Goal: Task Accomplishment & Management: Use online tool/utility

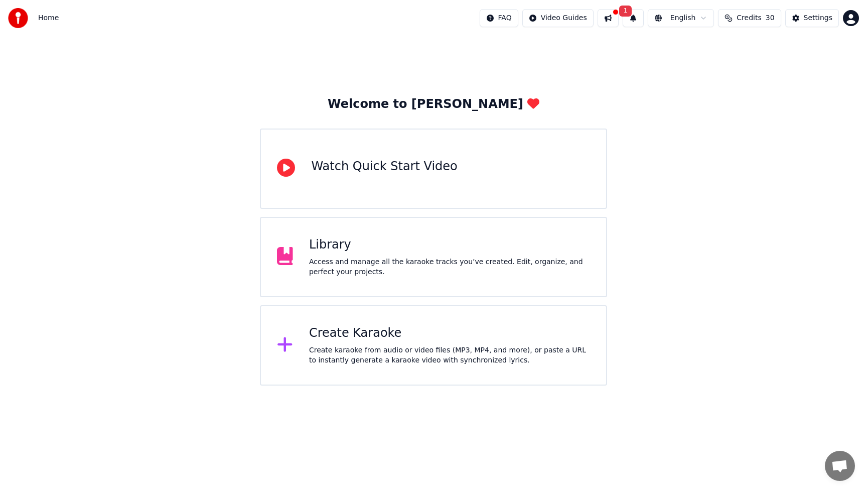
click at [394, 349] on div "Create karaoke from audio or video files (MP3, MP4, and more), or paste a URL t…" at bounding box center [449, 355] width 281 height 20
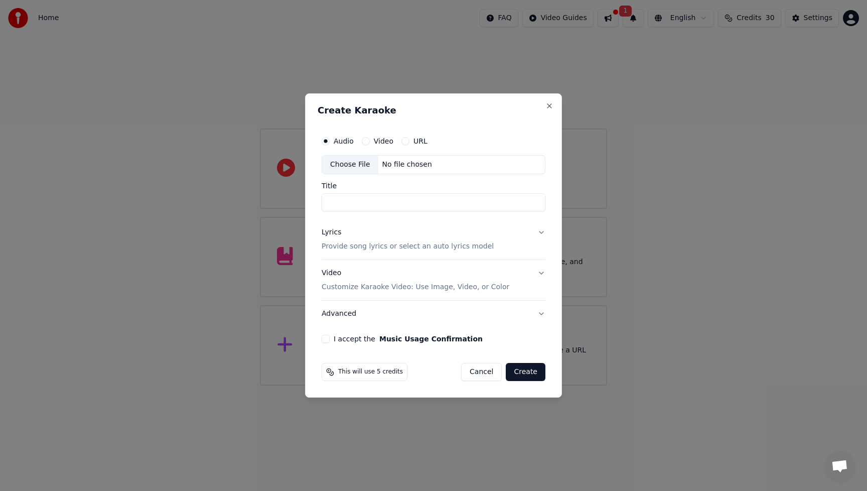
click at [346, 164] on div "Choose File" at bounding box center [350, 165] width 56 height 18
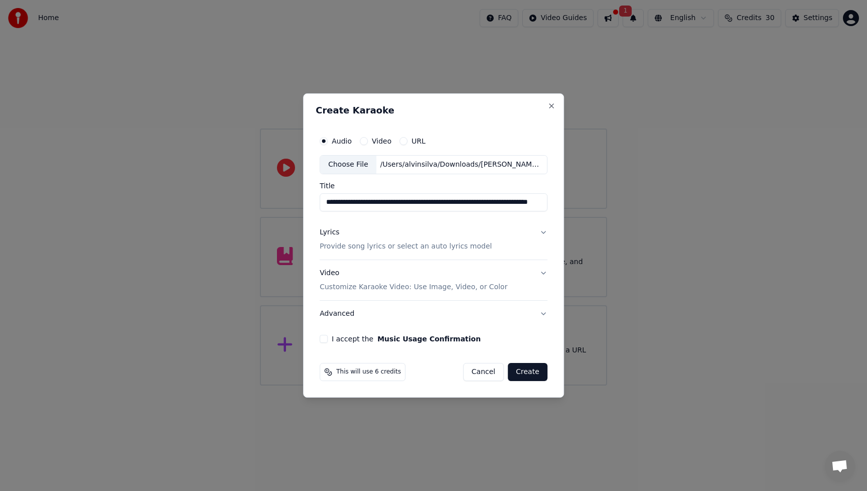
drag, startPoint x: 352, startPoint y: 202, endPoint x: 301, endPoint y: 202, distance: 50.7
click at [298, 202] on body "**********" at bounding box center [433, 192] width 867 height 385
drag, startPoint x: 434, startPoint y: 204, endPoint x: 585, endPoint y: 209, distance: 151.1
click at [585, 209] on body "**********" at bounding box center [433, 192] width 867 height 385
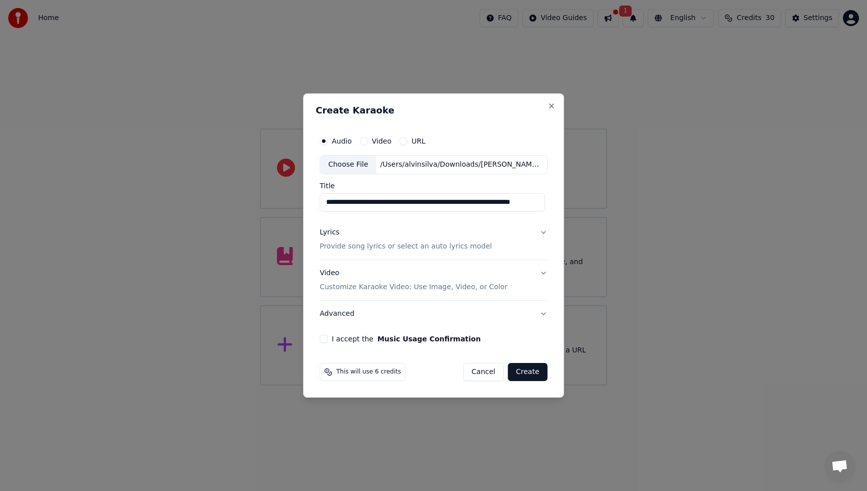
click at [449, 208] on input "**********" at bounding box center [432, 202] width 225 height 18
drag, startPoint x: 391, startPoint y: 202, endPoint x: 558, endPoint y: 203, distance: 167.1
click at [558, 203] on div "**********" at bounding box center [433, 245] width 261 height 304
type input "**********"
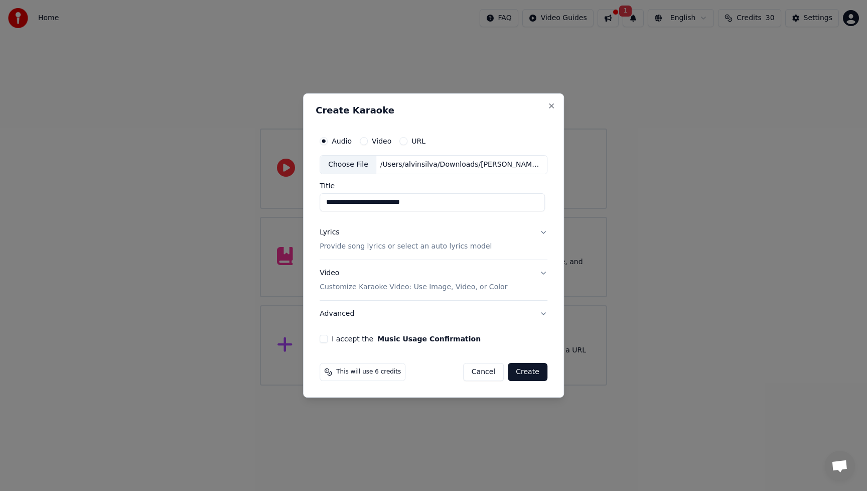
click at [334, 246] on p "Provide song lyrics or select an auto lyrics model" at bounding box center [406, 246] width 172 height 10
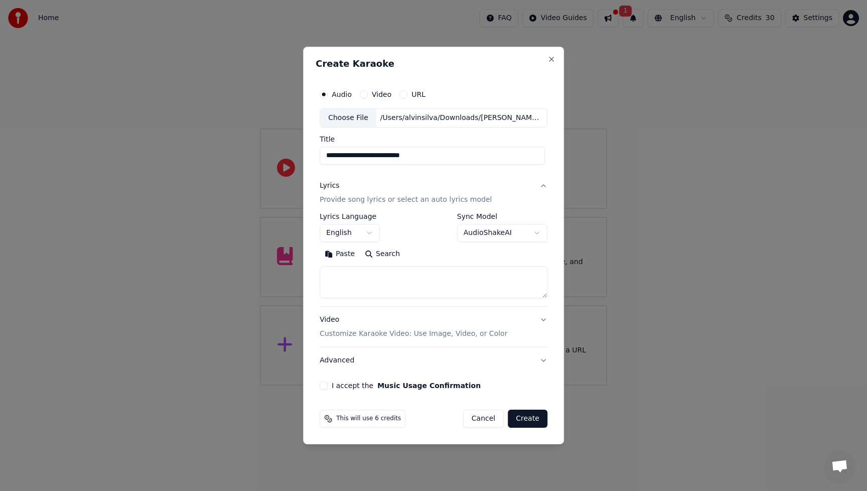
click at [369, 273] on textarea at bounding box center [434, 282] width 228 height 32
paste textarea "**********"
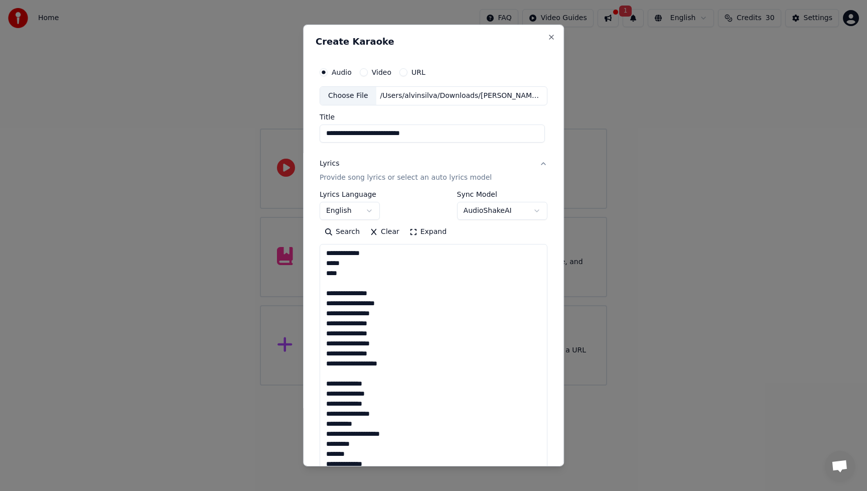
scroll to position [704, 0]
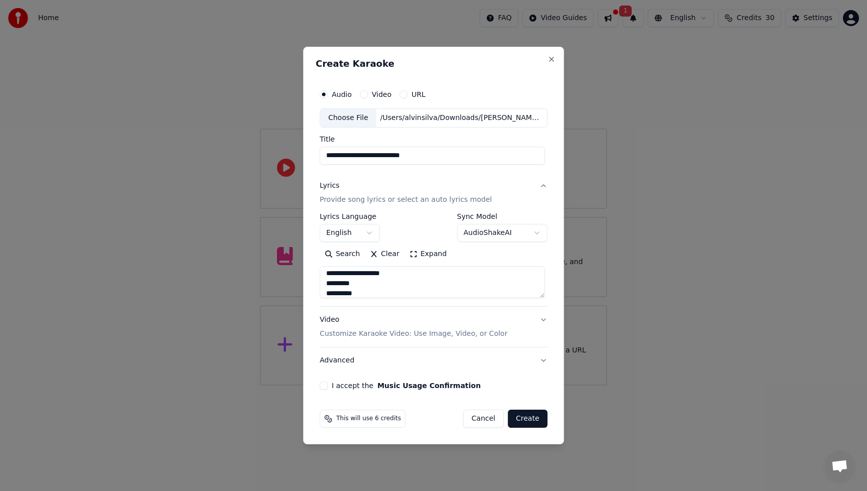
click at [473, 289] on textarea "**********" at bounding box center [432, 282] width 225 height 32
click at [455, 279] on textarea "**********" at bounding box center [432, 282] width 225 height 32
type textarea "**********"
click at [335, 322] on div "Video Customize Karaoke Video: Use Image, Video, or Color" at bounding box center [414, 327] width 188 height 24
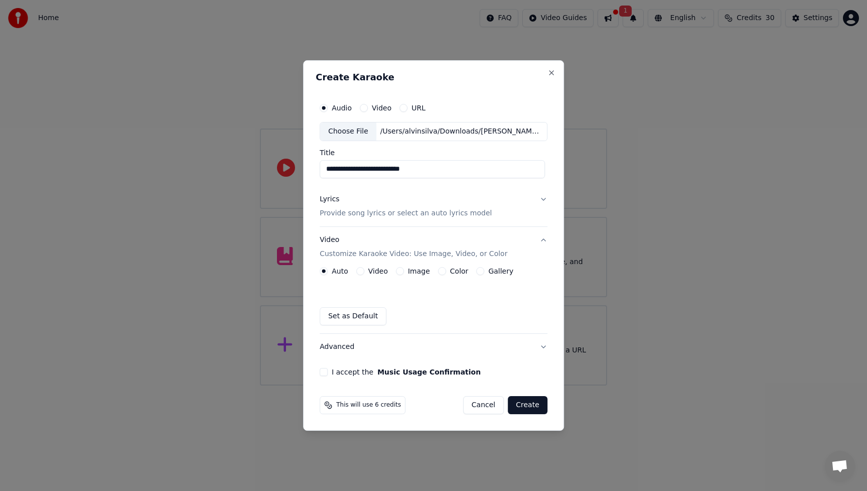
click at [364, 271] on button "Video" at bounding box center [360, 271] width 8 height 8
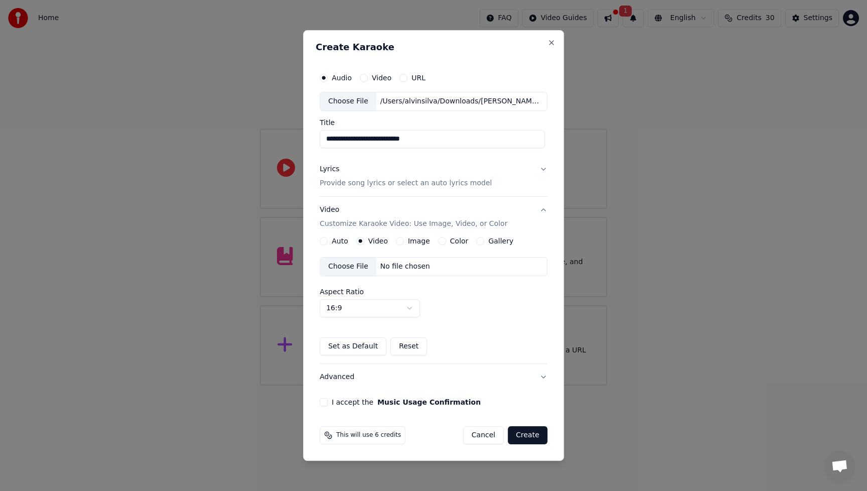
click at [351, 269] on div "Choose File" at bounding box center [348, 266] width 56 height 18
click at [339, 379] on button "Advanced" at bounding box center [434, 377] width 228 height 26
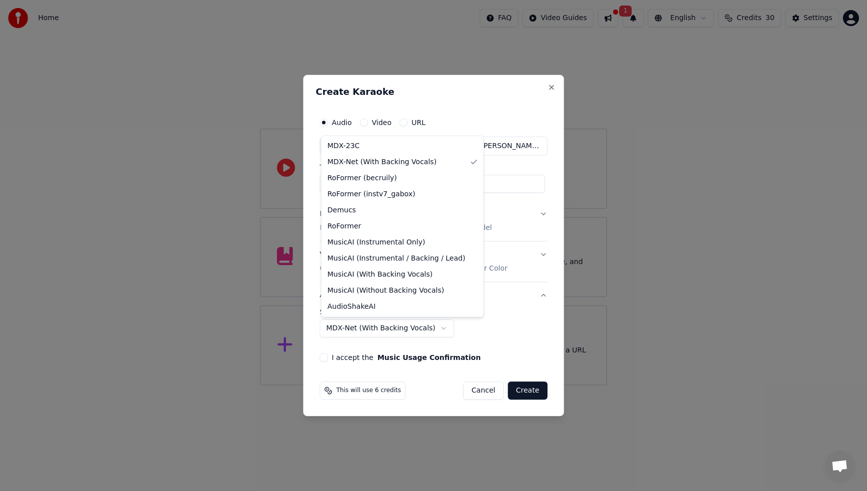
click at [440, 327] on body "**********" at bounding box center [433, 192] width 867 height 385
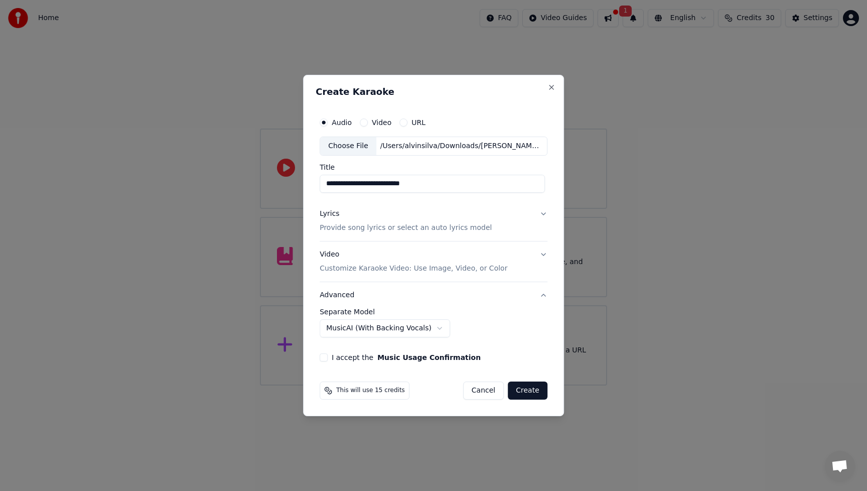
click at [539, 331] on div "**********" at bounding box center [434, 322] width 228 height 29
click at [434, 329] on body "**********" at bounding box center [433, 192] width 867 height 385
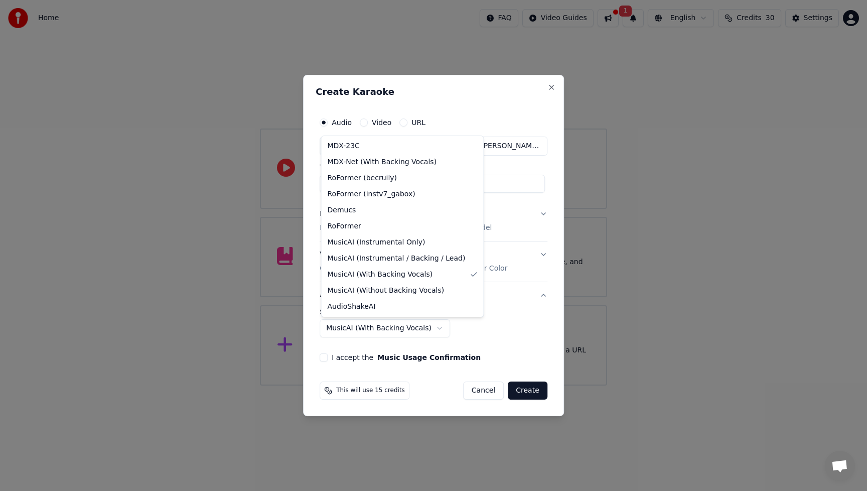
select select "**********"
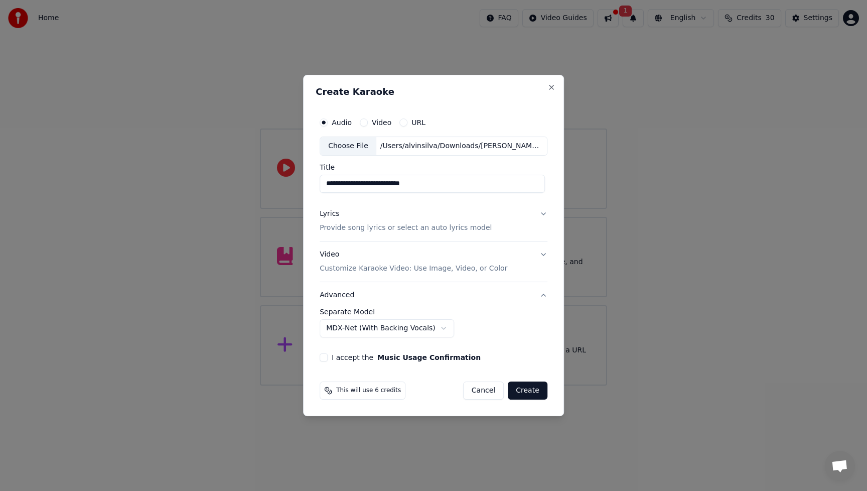
click at [325, 358] on button "I accept the Music Usage Confirmation" at bounding box center [324, 357] width 8 height 8
click at [526, 392] on button "Create" at bounding box center [528, 390] width 40 height 18
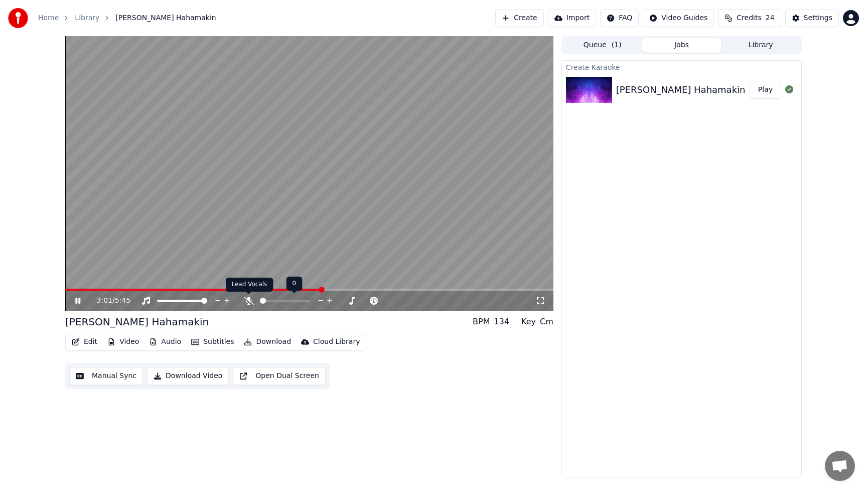
click at [250, 300] on icon at bounding box center [249, 301] width 10 height 8
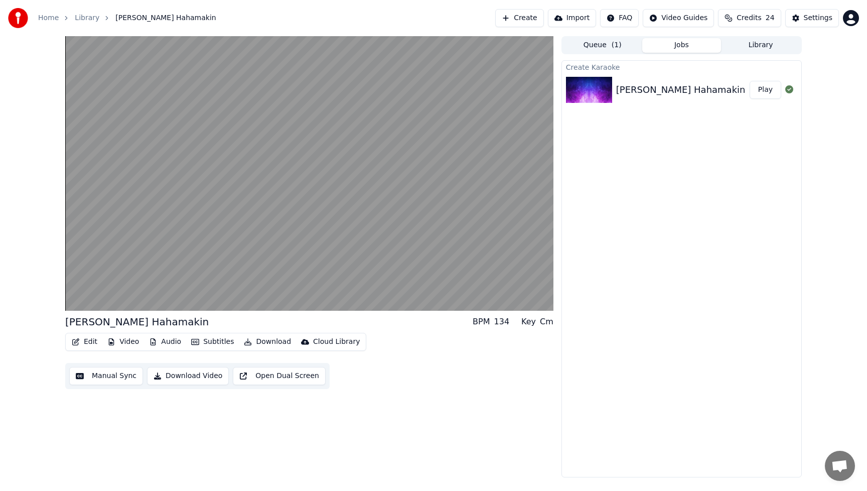
click at [90, 342] on button "Edit" at bounding box center [85, 342] width 34 height 14
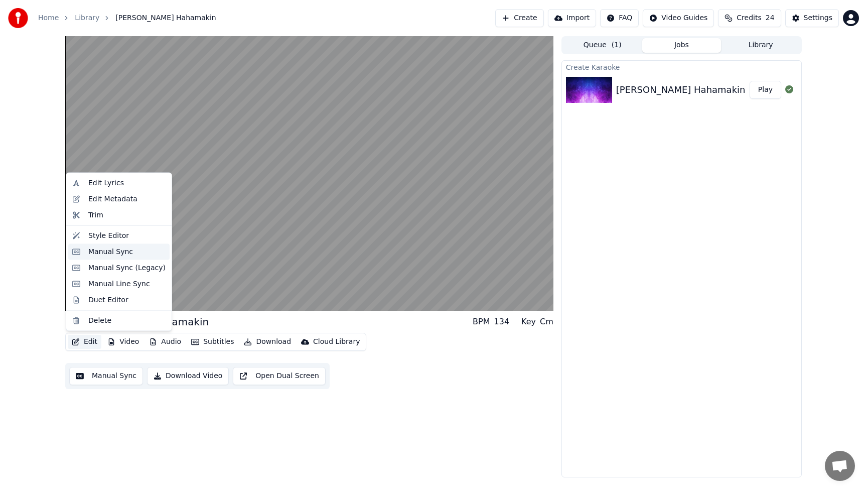
click at [94, 253] on div "Manual Sync" at bounding box center [110, 251] width 45 height 10
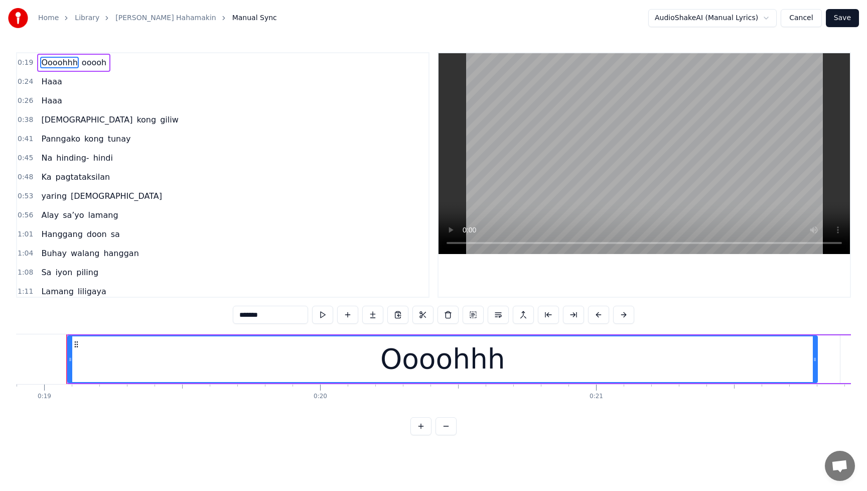
scroll to position [57, 0]
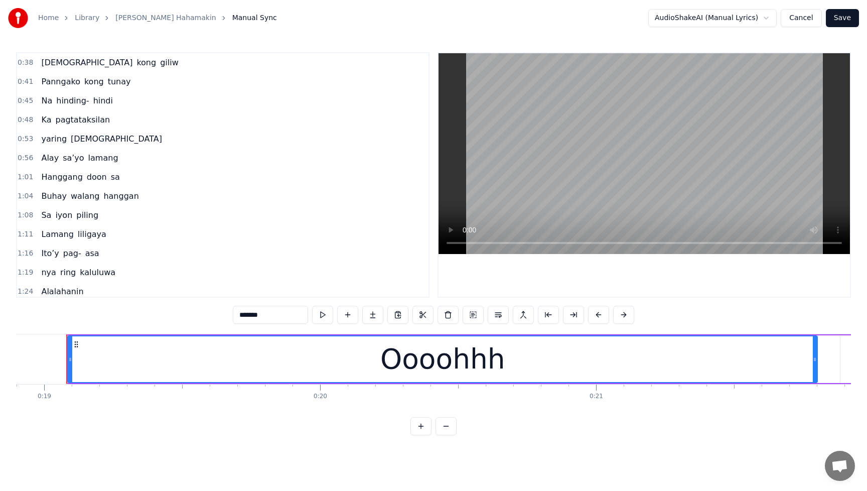
click at [65, 216] on span "iyon" at bounding box center [63, 215] width 19 height 12
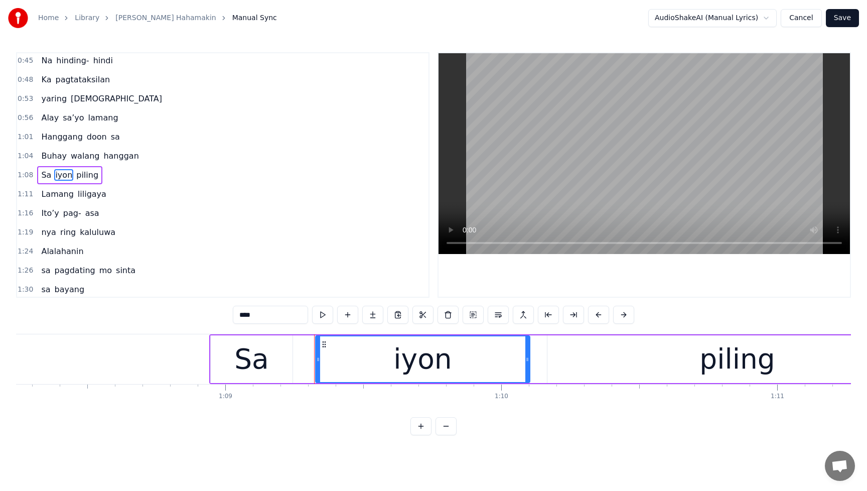
scroll to position [0, 19083]
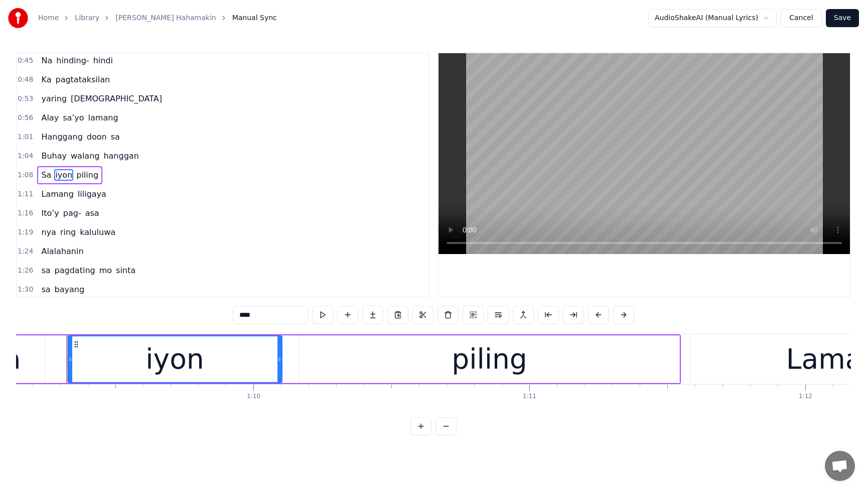
click at [280, 316] on input "****" at bounding box center [270, 315] width 75 height 18
type input "*****"
click at [325, 227] on div "1:19 nya ring kaluluwa" at bounding box center [222, 232] width 411 height 19
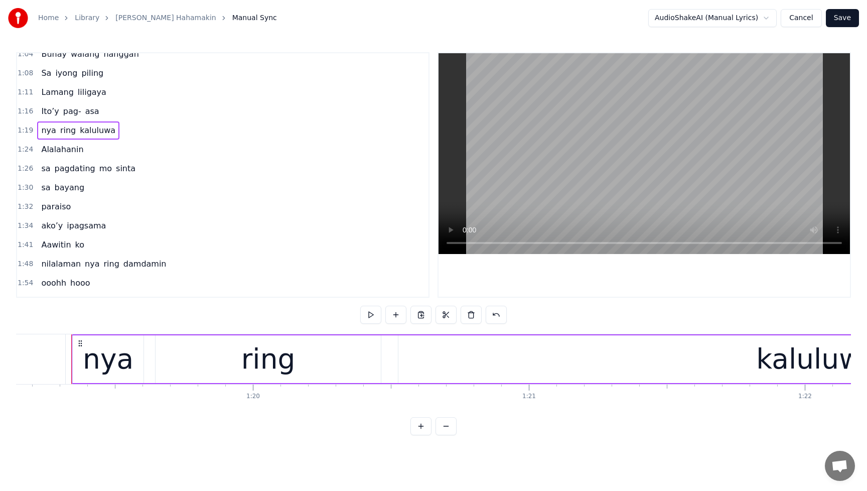
scroll to position [230, 0]
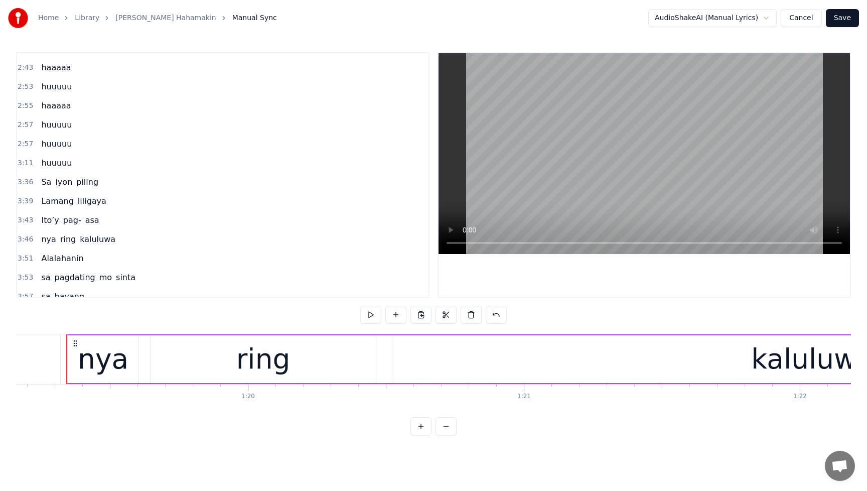
click at [65, 184] on span "iyon" at bounding box center [63, 182] width 19 height 12
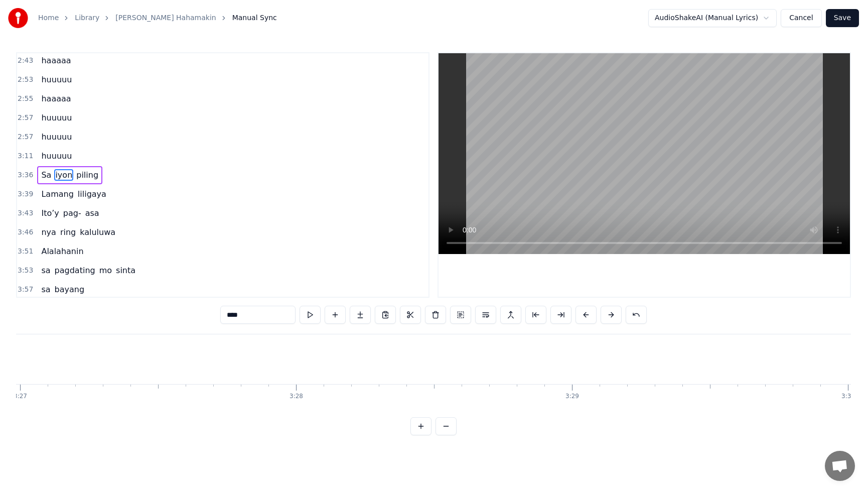
scroll to position [0, 59943]
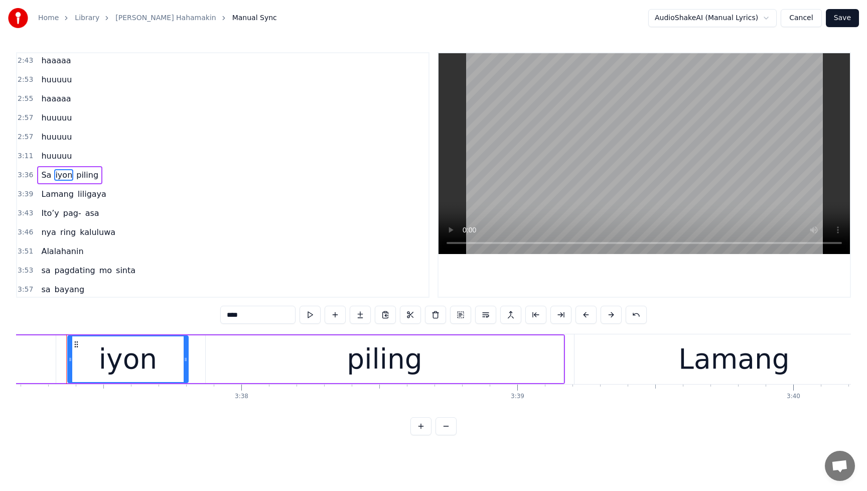
click at [259, 319] on input "****" at bounding box center [257, 315] width 75 height 18
type input "*****"
click at [849, 23] on button "Save" at bounding box center [842, 18] width 33 height 18
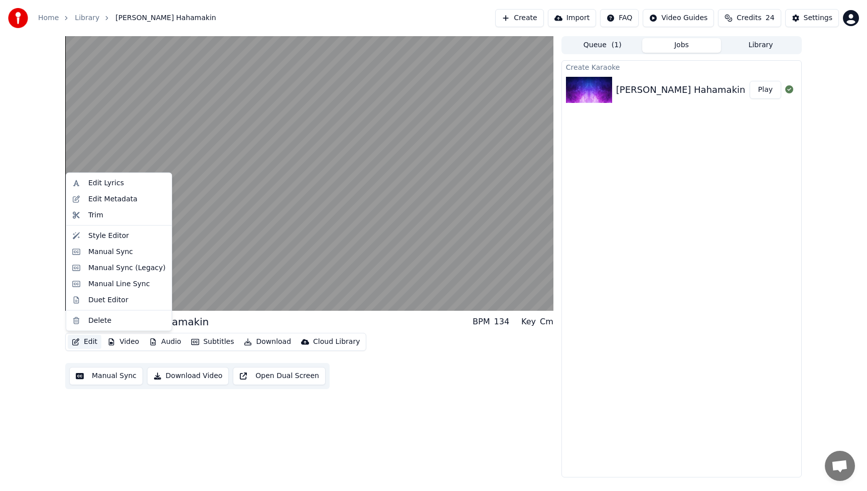
click at [95, 343] on button "Edit" at bounding box center [85, 342] width 34 height 14
click at [102, 249] on div "Manual Sync" at bounding box center [110, 251] width 45 height 10
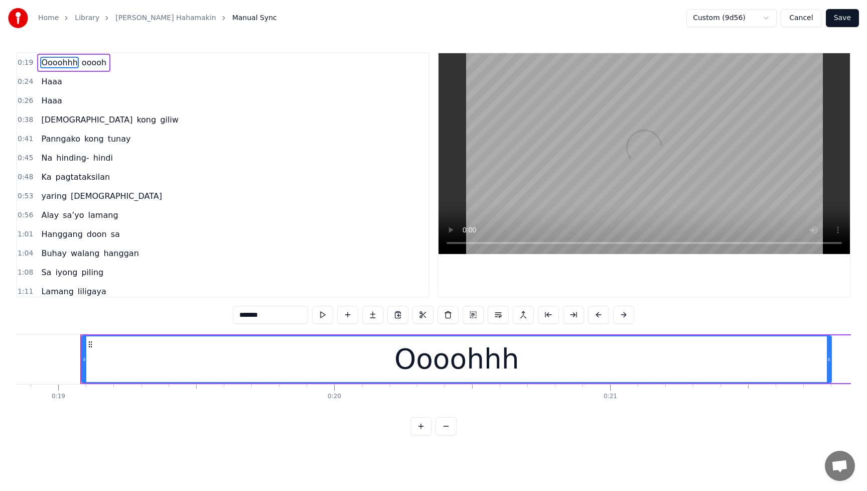
scroll to position [0, 5216]
click at [83, 63] on span "ooooh" at bounding box center [94, 63] width 27 height 12
type input "*****"
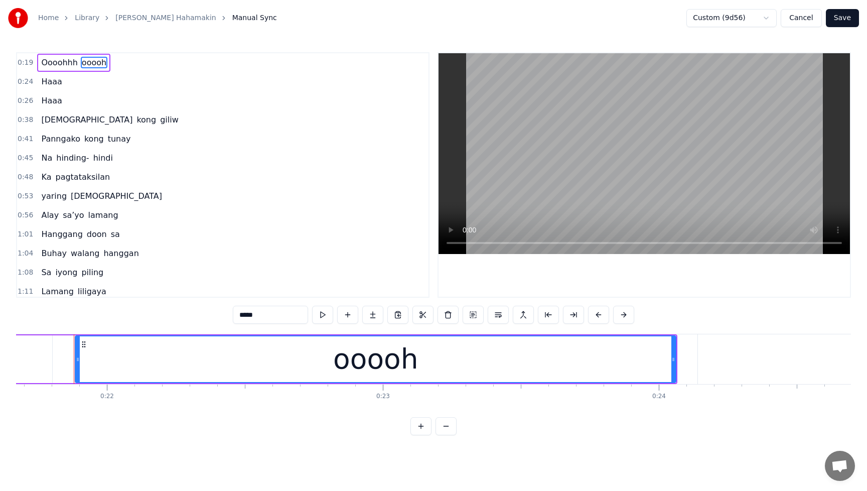
scroll to position [0, 5989]
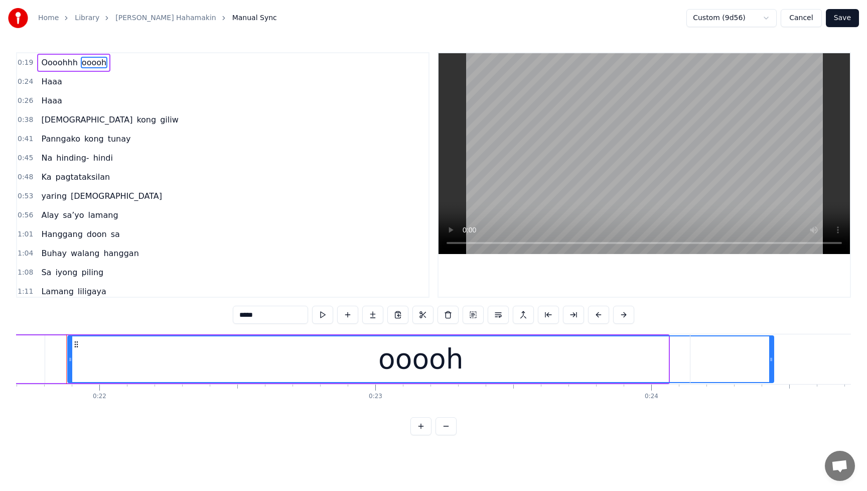
drag, startPoint x: 666, startPoint y: 361, endPoint x: 775, endPoint y: 359, distance: 108.4
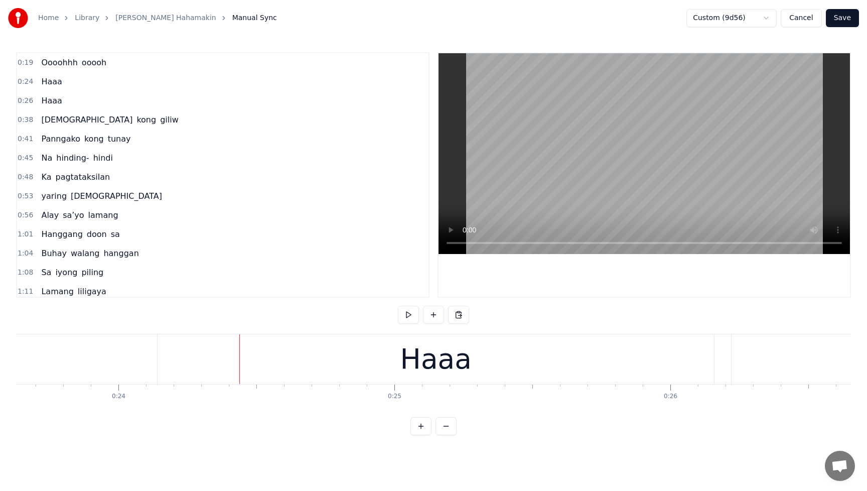
scroll to position [0, 6292]
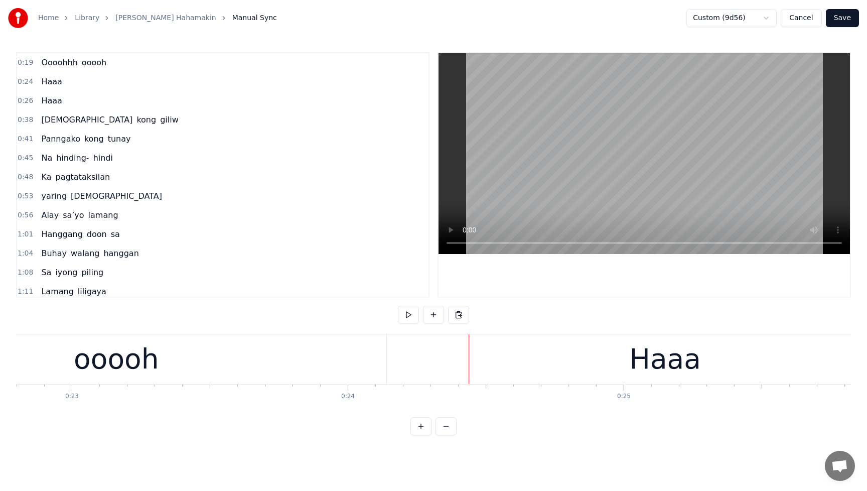
click at [327, 366] on div "ooooh" at bounding box center [116, 359] width 706 height 50
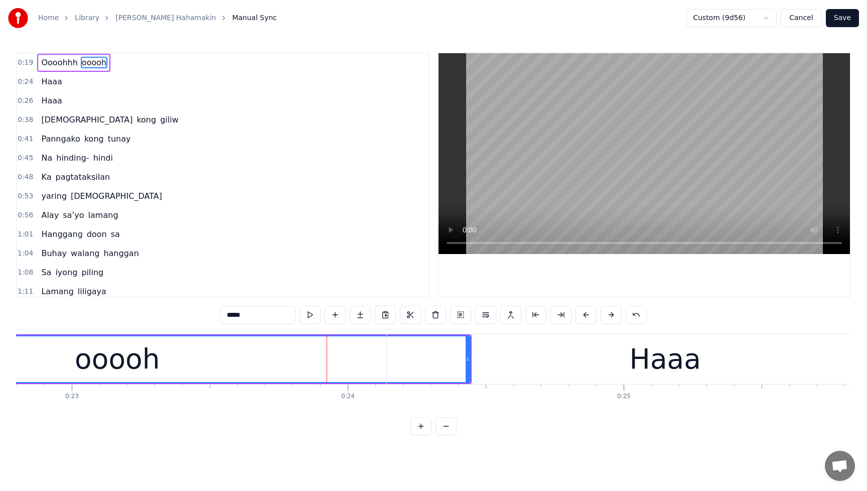
click at [577, 366] on div "Haaa" at bounding box center [665, 359] width 557 height 50
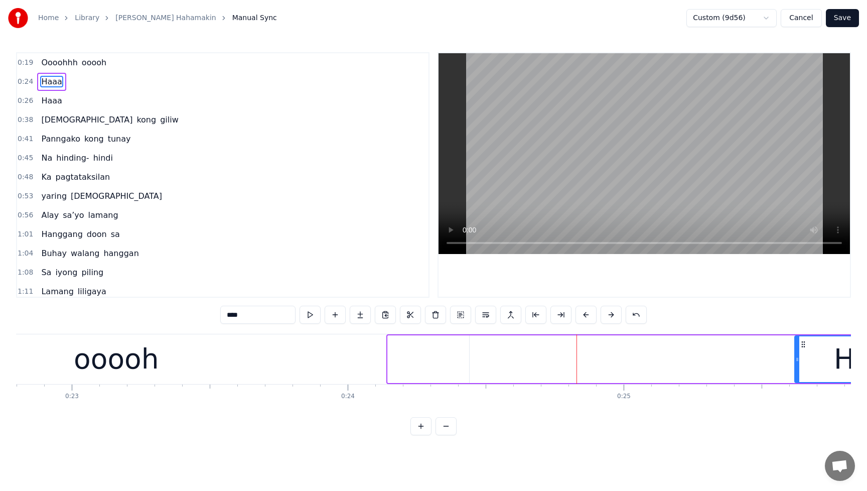
drag, startPoint x: 392, startPoint y: 360, endPoint x: 800, endPoint y: 359, distance: 408.0
click at [799, 359] on icon at bounding box center [797, 359] width 4 height 8
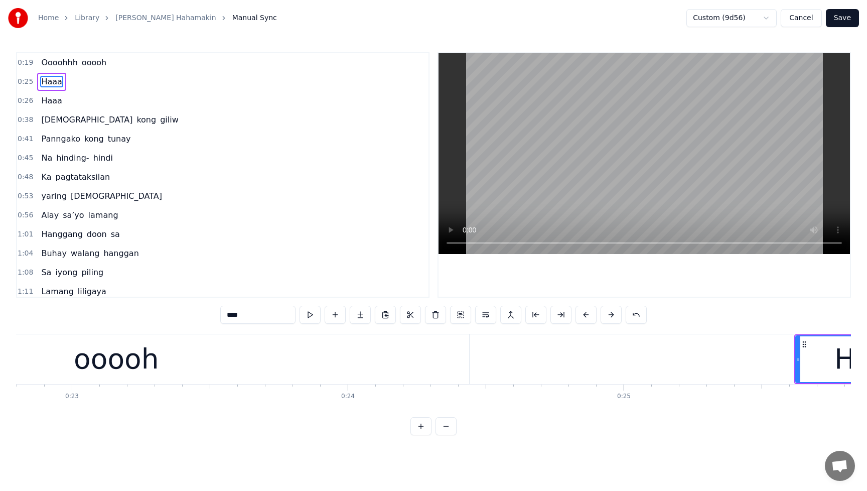
drag, startPoint x: 294, startPoint y: 362, endPoint x: 307, endPoint y: 361, distance: 13.1
click at [294, 362] on div "ooooh" at bounding box center [116, 359] width 706 height 50
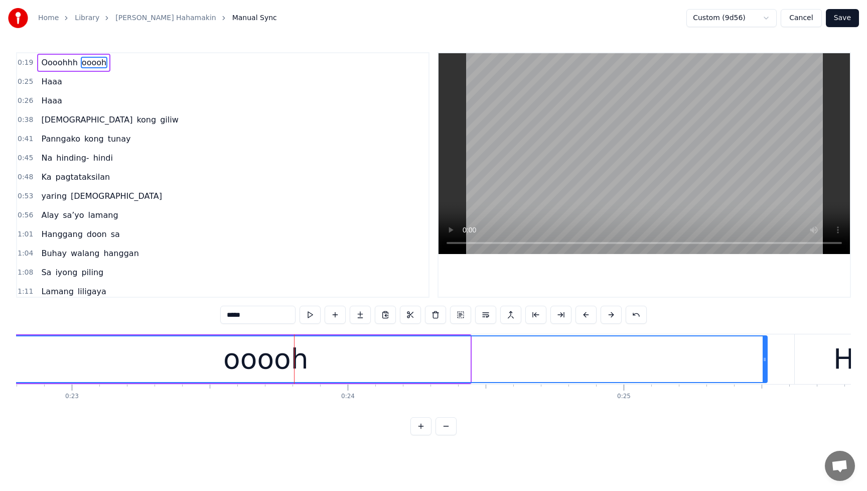
drag, startPoint x: 467, startPoint y: 360, endPoint x: 766, endPoint y: 361, distance: 299.1
click at [766, 361] on icon at bounding box center [765, 359] width 4 height 8
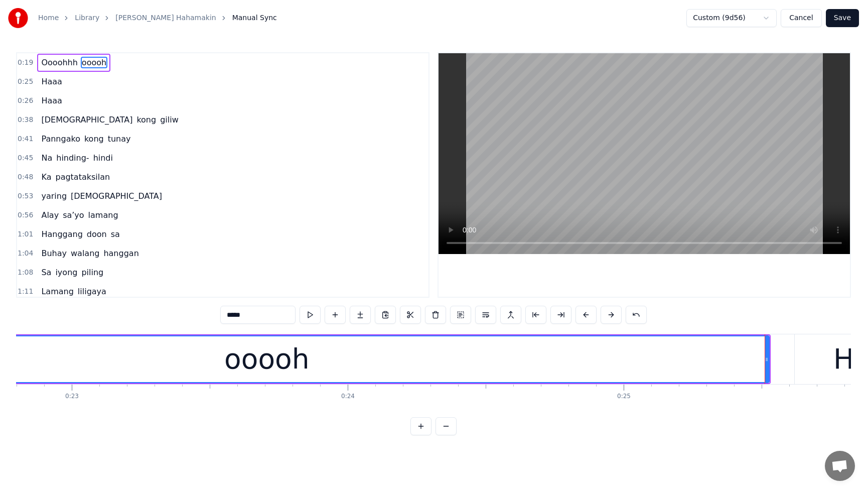
click at [86, 64] on span "ooooh" at bounding box center [94, 63] width 27 height 12
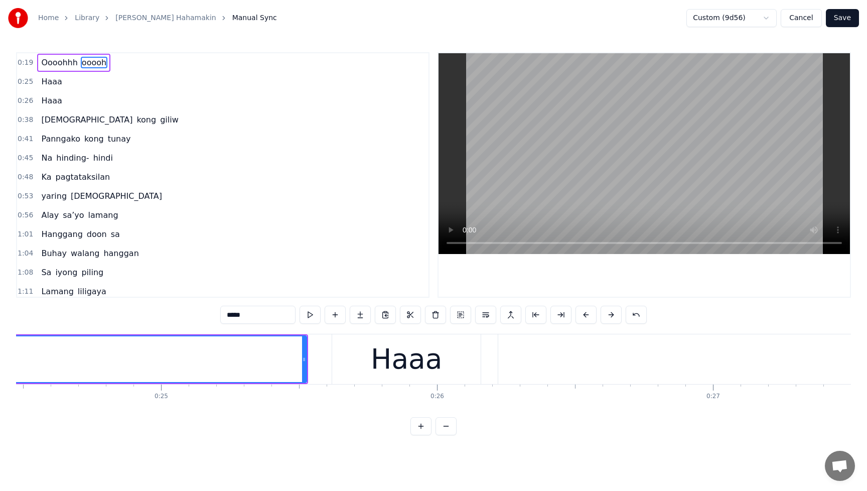
scroll to position [0, 6784]
click at [342, 363] on div "Haaa" at bounding box center [378, 359] width 149 height 50
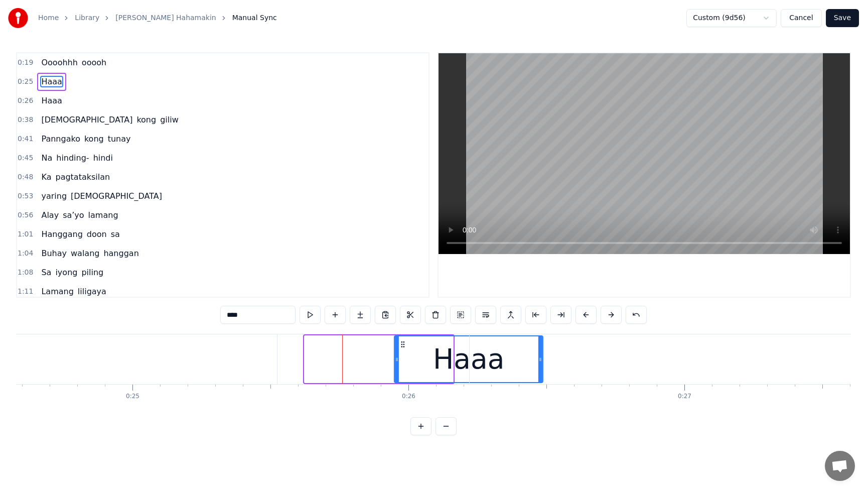
drag, startPoint x: 314, startPoint y: 345, endPoint x: 403, endPoint y: 347, distance: 89.3
click at [403, 347] on icon at bounding box center [403, 344] width 8 height 8
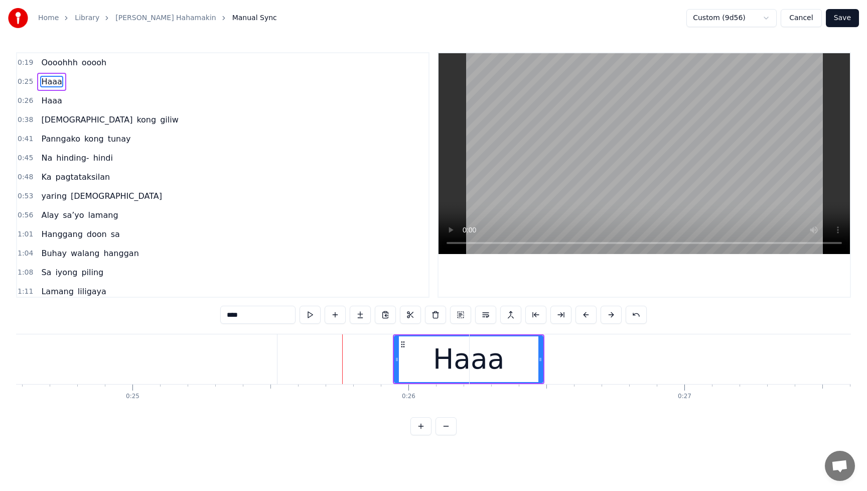
drag, startPoint x: 541, startPoint y: 360, endPoint x: 583, endPoint y: 361, distance: 41.7
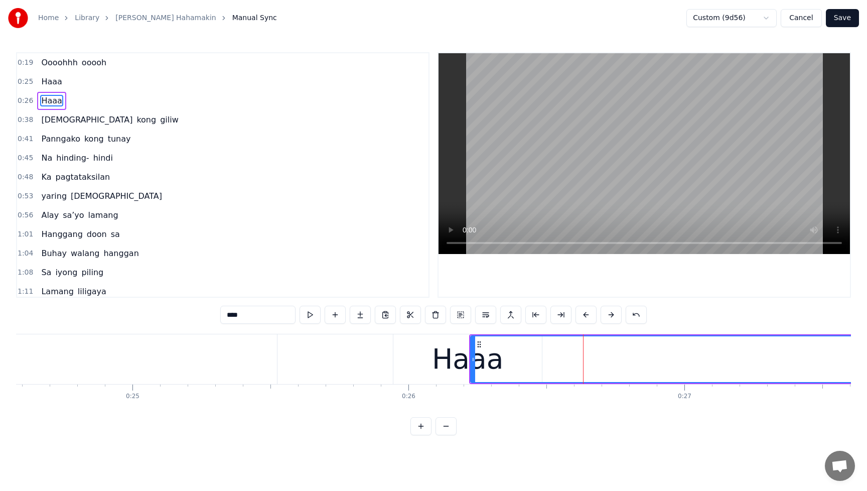
click at [435, 364] on div "Haaa" at bounding box center [467, 359] width 149 height 50
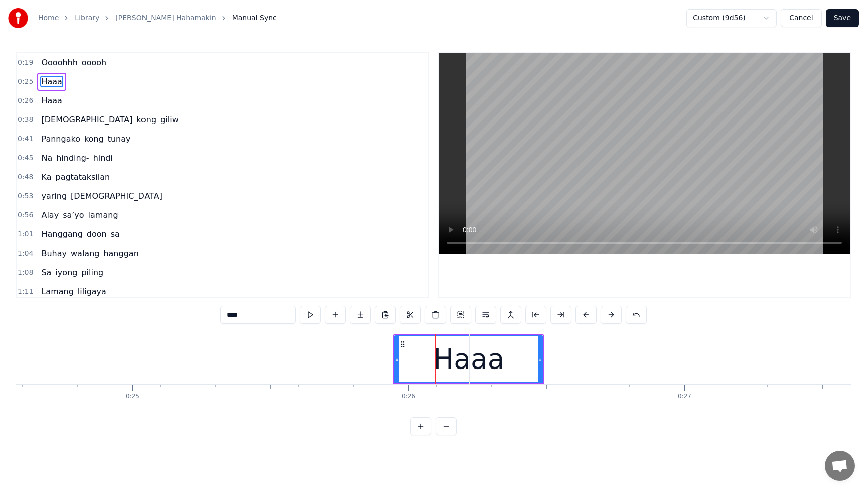
click at [51, 102] on span "Haaa" at bounding box center [51, 101] width 23 height 12
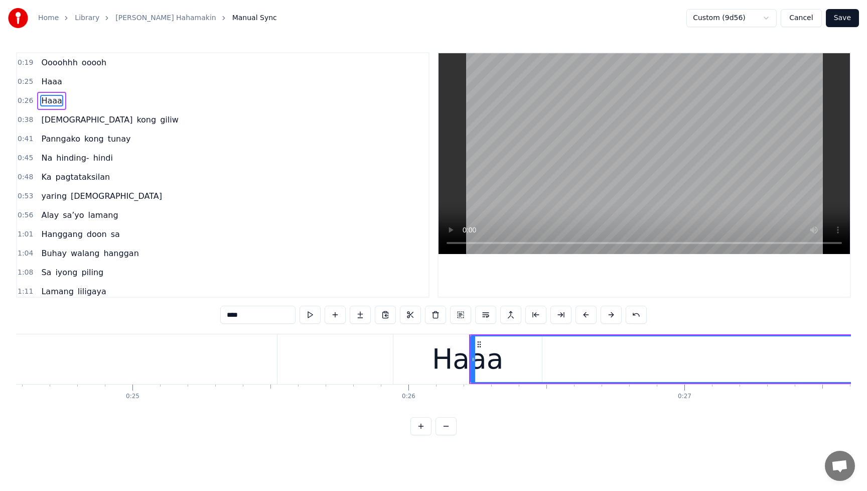
click at [46, 64] on span "Oooohhh" at bounding box center [59, 63] width 38 height 12
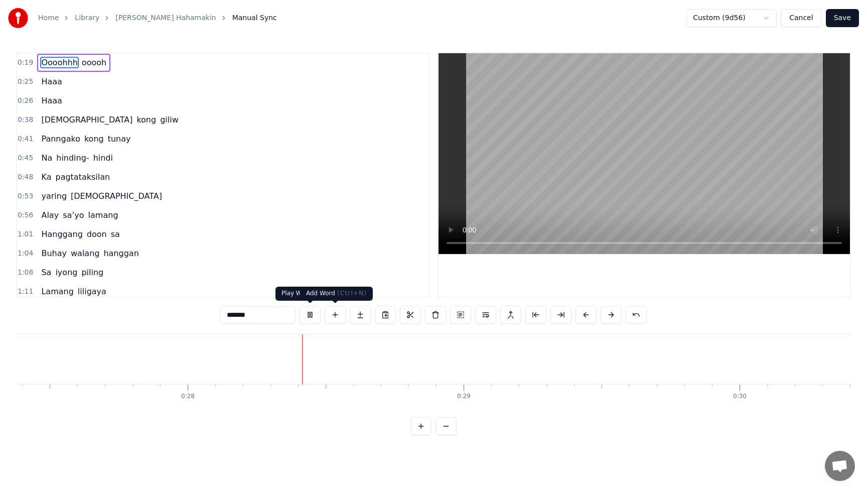
scroll to position [0, 7609]
click at [311, 316] on button at bounding box center [310, 315] width 21 height 18
click at [41, 87] on span "Haaa" at bounding box center [51, 82] width 23 height 12
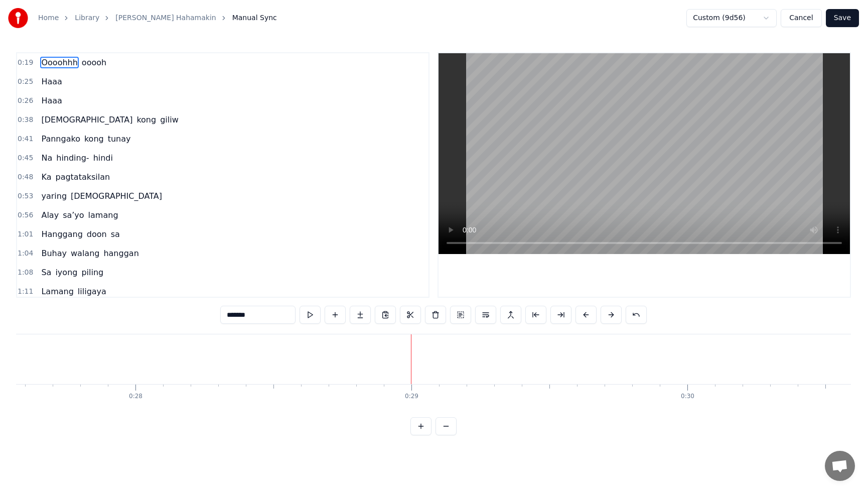
click at [47, 80] on span "Haaa" at bounding box center [51, 82] width 23 height 12
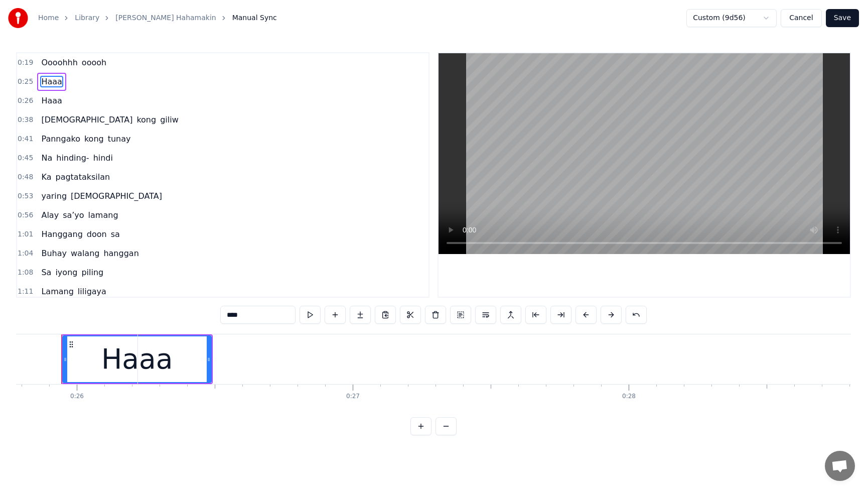
scroll to position [0, 7110]
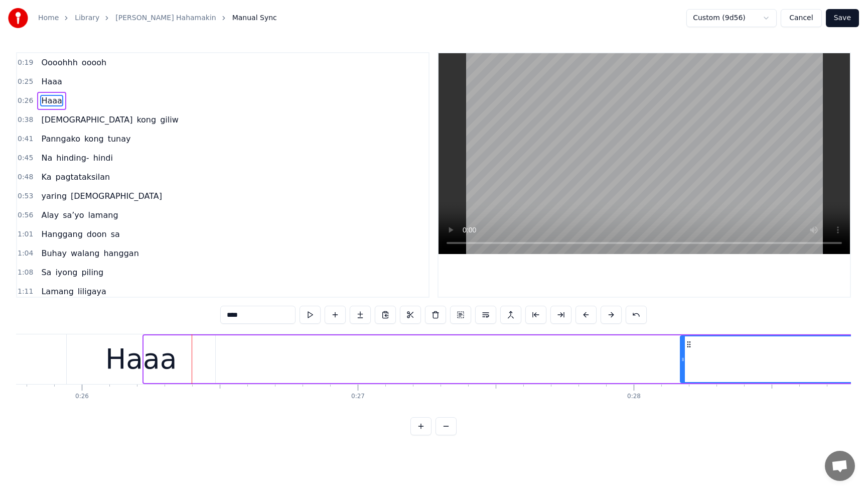
drag, startPoint x: 148, startPoint y: 362, endPoint x: 741, endPoint y: 369, distance: 593.2
click at [685, 369] on div at bounding box center [683, 359] width 4 height 46
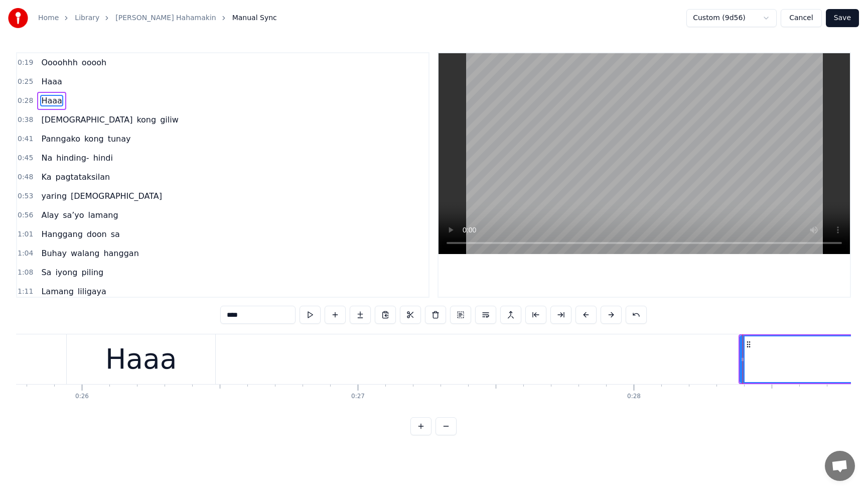
click at [151, 363] on div "Haaa" at bounding box center [140, 359] width 71 height 42
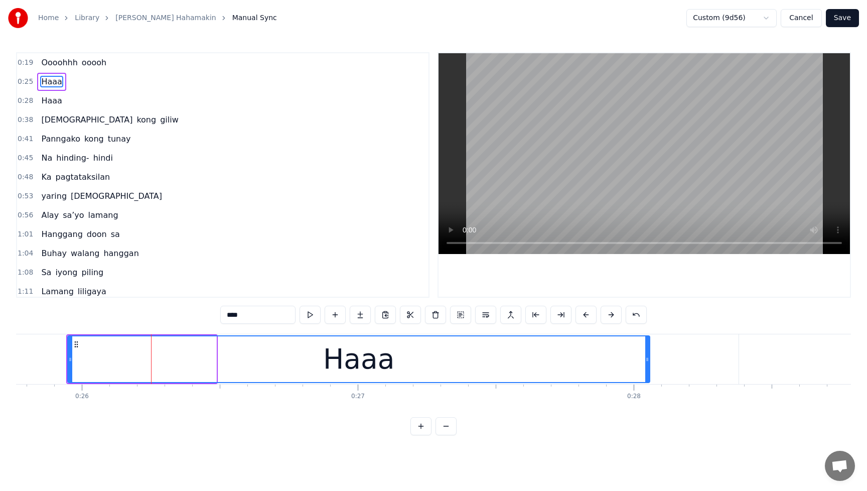
drag, startPoint x: 215, startPoint y: 363, endPoint x: 739, endPoint y: 360, distance: 524.4
click at [649, 366] on div at bounding box center [647, 359] width 4 height 46
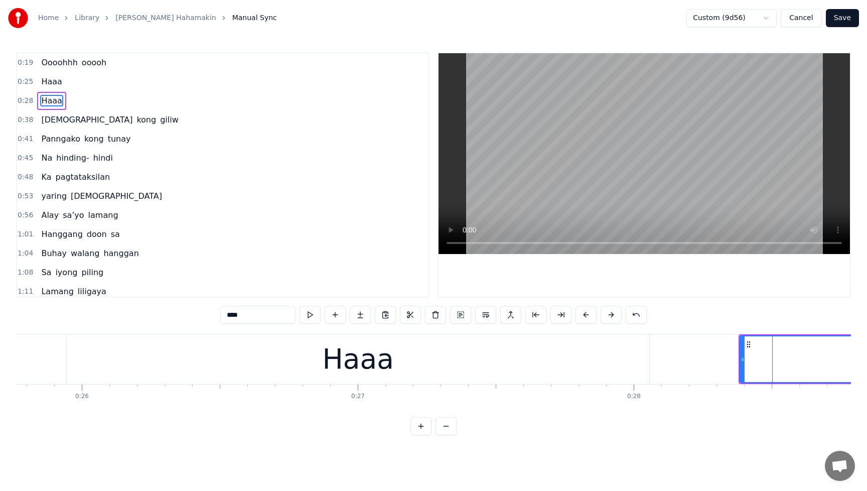
click at [579, 365] on div "Haaa" at bounding box center [358, 359] width 583 height 50
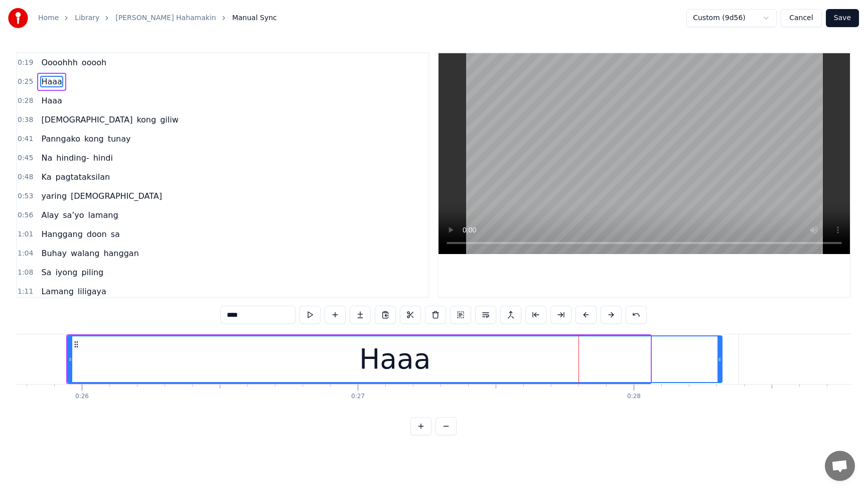
drag, startPoint x: 650, startPoint y: 360, endPoint x: 722, endPoint y: 359, distance: 71.8
click at [722, 359] on icon at bounding box center [720, 359] width 4 height 8
click at [45, 65] on span "Oooohhh" at bounding box center [59, 63] width 38 height 12
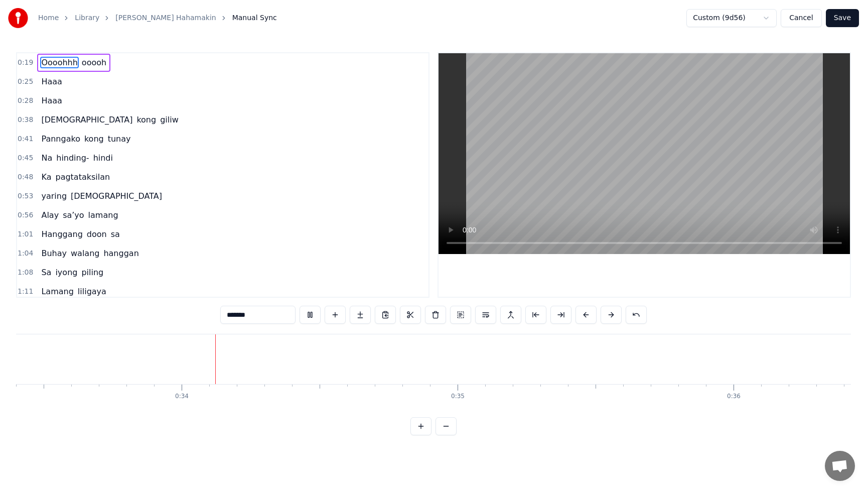
scroll to position [0, 9222]
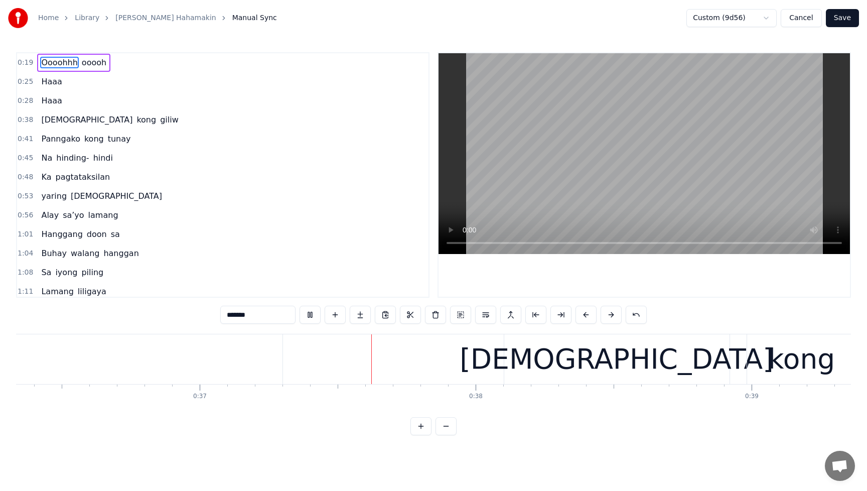
click at [52, 102] on span "Haaa" at bounding box center [51, 101] width 23 height 12
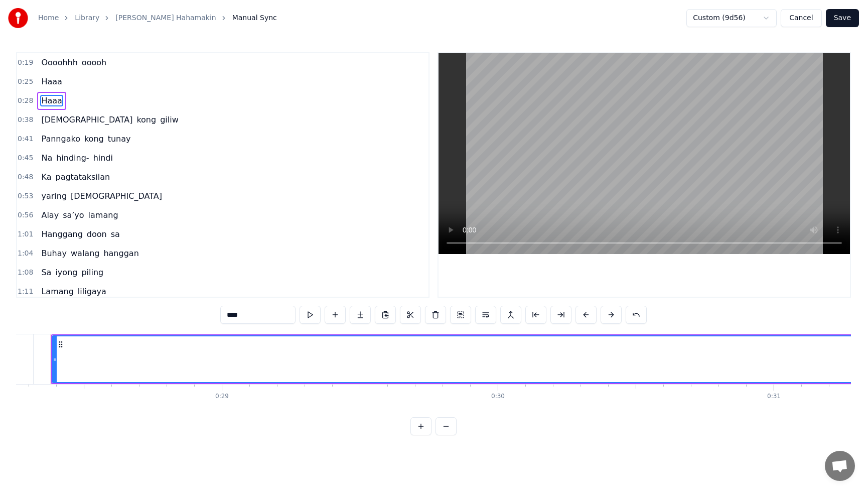
scroll to position [0, 7783]
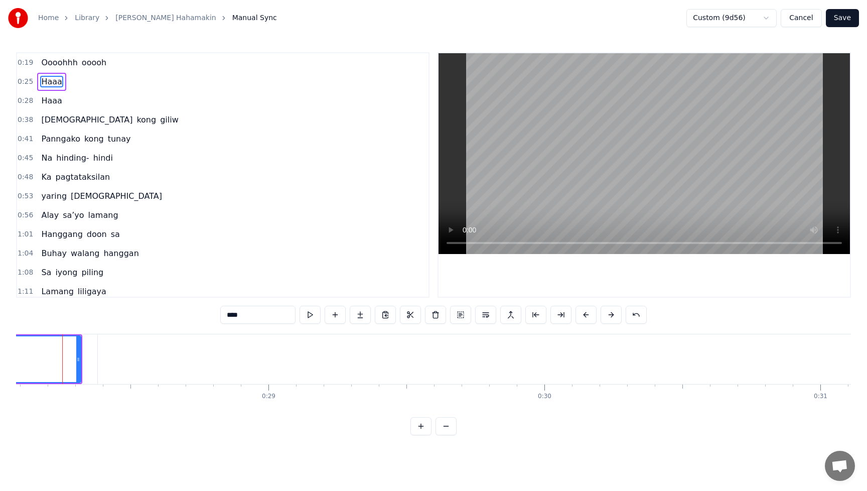
scroll to position [0, 7747]
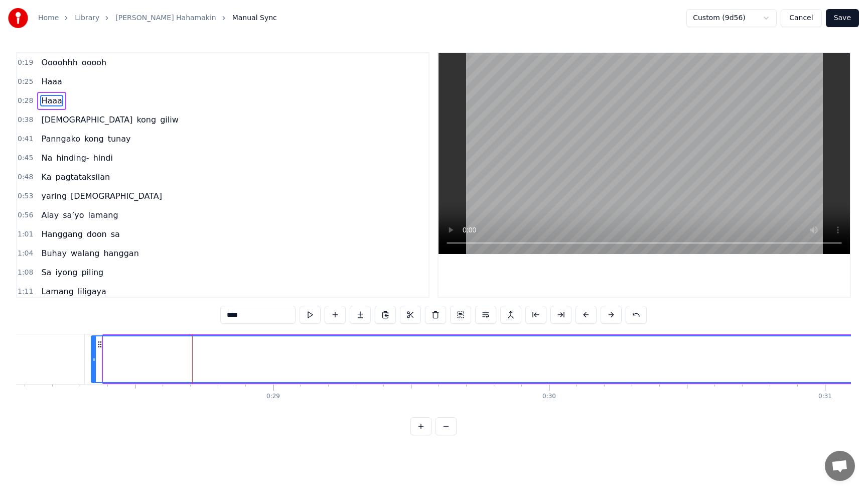
drag, startPoint x: 105, startPoint y: 362, endPoint x: 93, endPoint y: 363, distance: 12.1
click at [93, 363] on div at bounding box center [94, 359] width 4 height 46
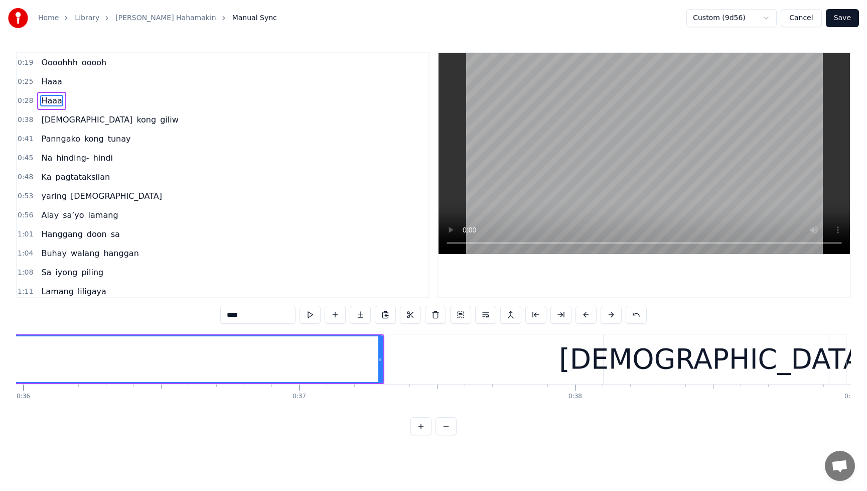
scroll to position [0, 9958]
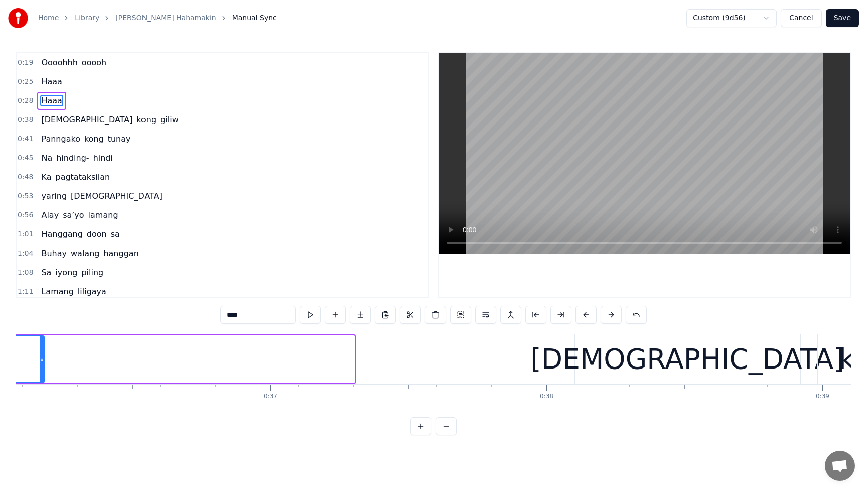
drag, startPoint x: 352, startPoint y: 358, endPoint x: 44, endPoint y: 374, distance: 308.0
click at [41, 374] on div at bounding box center [42, 359] width 4 height 46
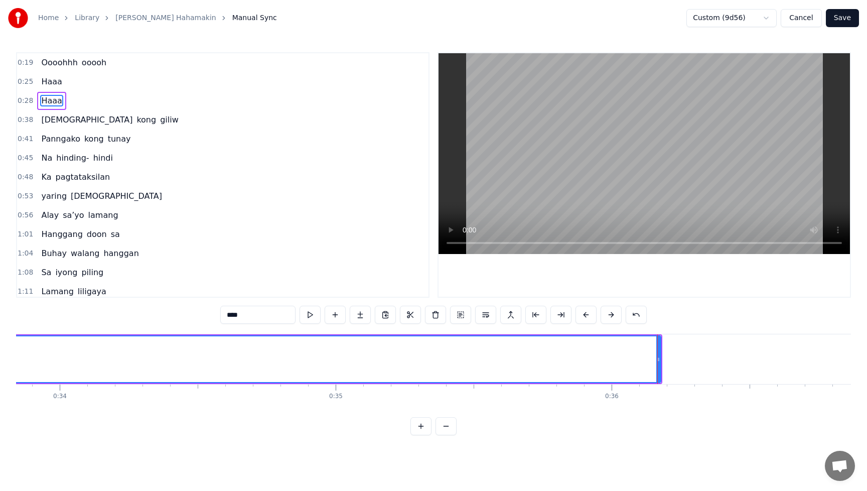
scroll to position [0, 9283]
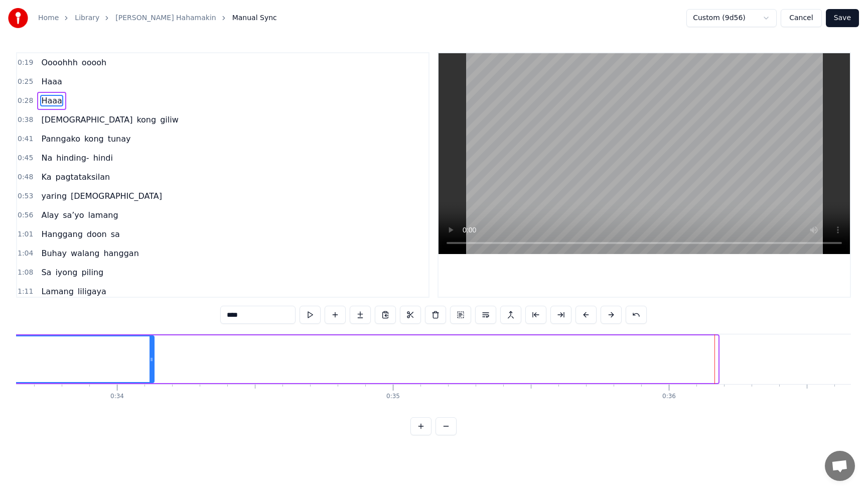
drag, startPoint x: 717, startPoint y: 360, endPoint x: 117, endPoint y: 377, distance: 599.4
click at [150, 377] on div at bounding box center [152, 359] width 4 height 46
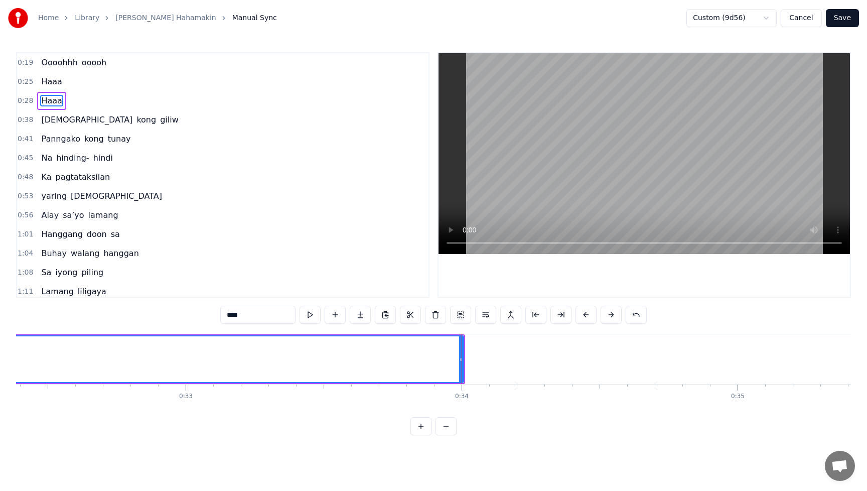
scroll to position [0, 8652]
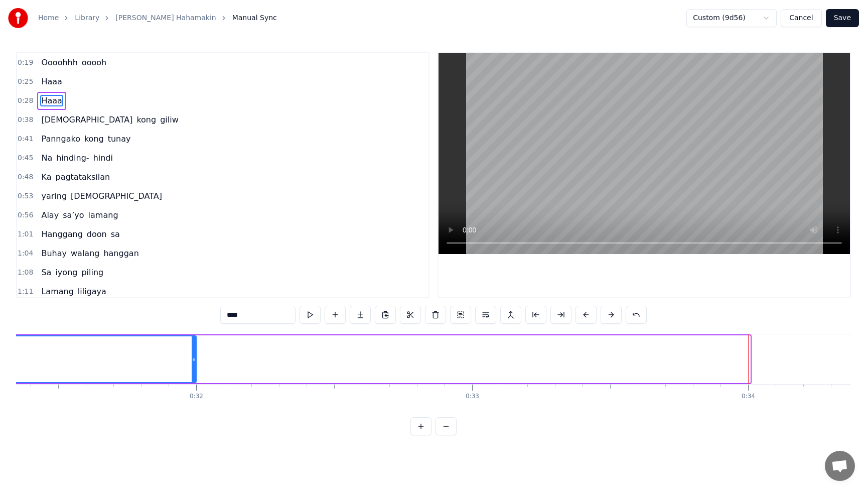
drag, startPoint x: 747, startPoint y: 360, endPoint x: 193, endPoint y: 371, distance: 554.1
click at [193, 371] on div at bounding box center [194, 359] width 4 height 46
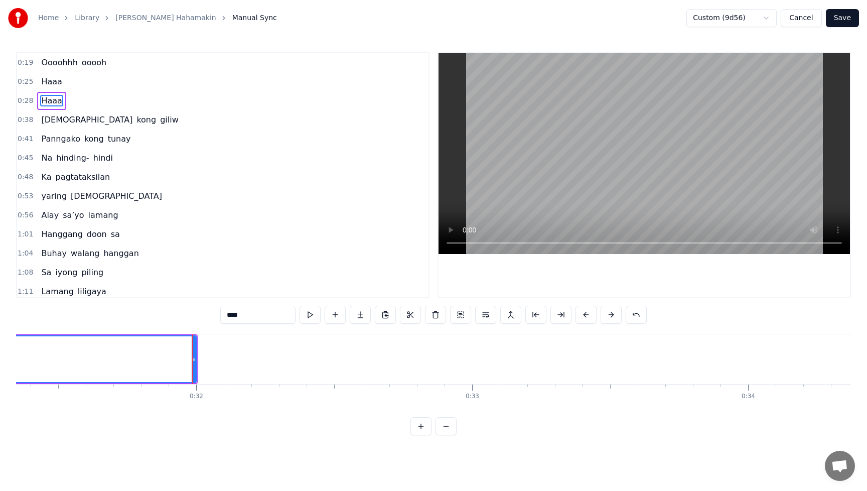
click at [47, 83] on span "Haaa" at bounding box center [51, 82] width 23 height 12
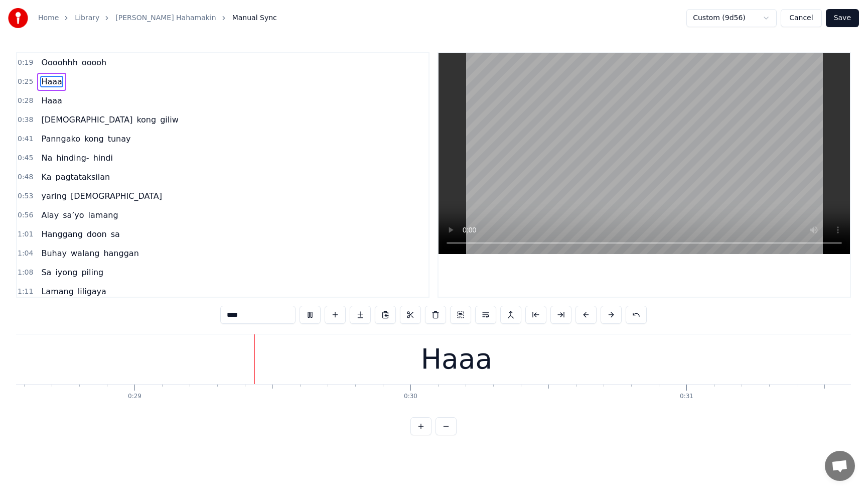
scroll to position [0, 7889]
click at [313, 314] on button at bounding box center [310, 315] width 21 height 18
click at [53, 103] on span "Haaa" at bounding box center [51, 101] width 23 height 12
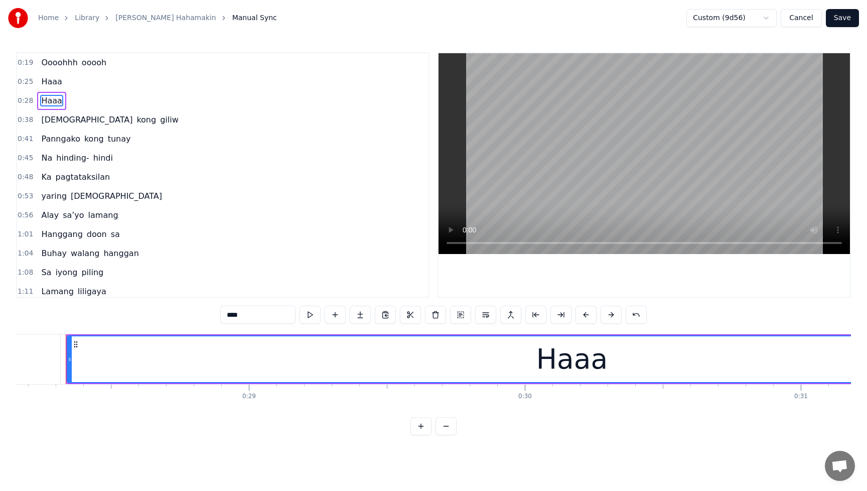
scroll to position [0, 7771]
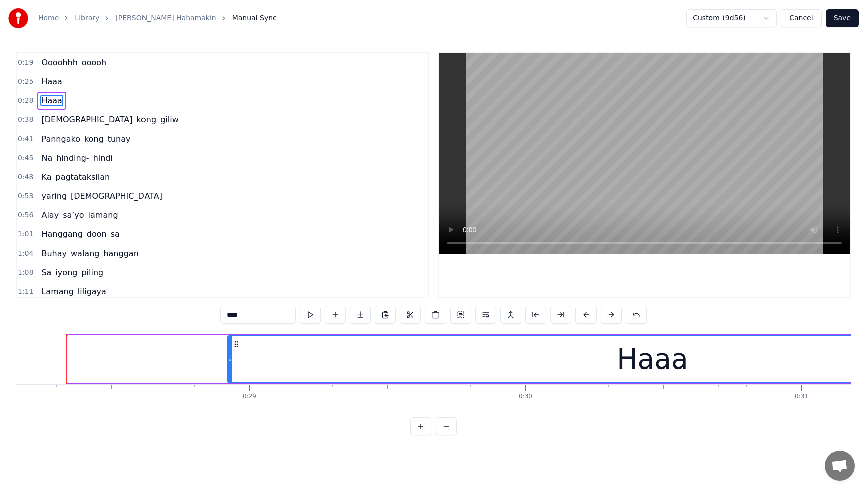
drag, startPoint x: 69, startPoint y: 360, endPoint x: 230, endPoint y: 365, distance: 160.6
click at [229, 365] on div at bounding box center [230, 359] width 4 height 46
click at [53, 86] on span "Haaa" at bounding box center [51, 82] width 23 height 12
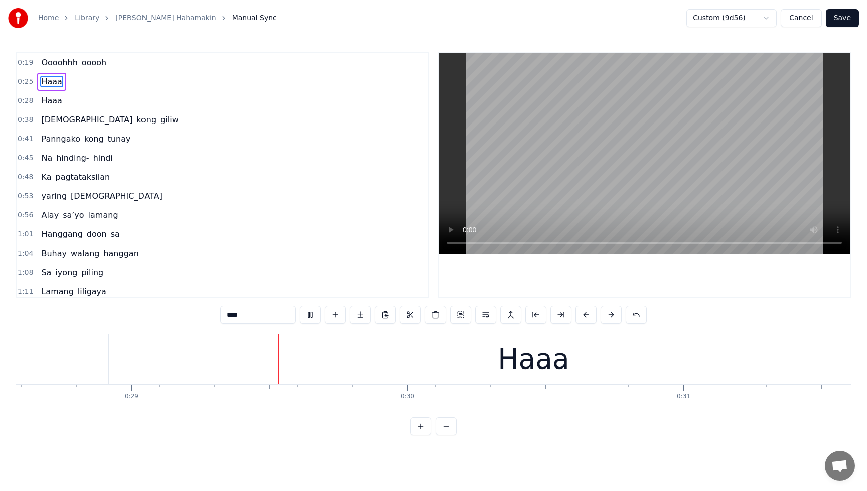
scroll to position [0, 7892]
click at [52, 84] on span "Haaa" at bounding box center [51, 82] width 23 height 12
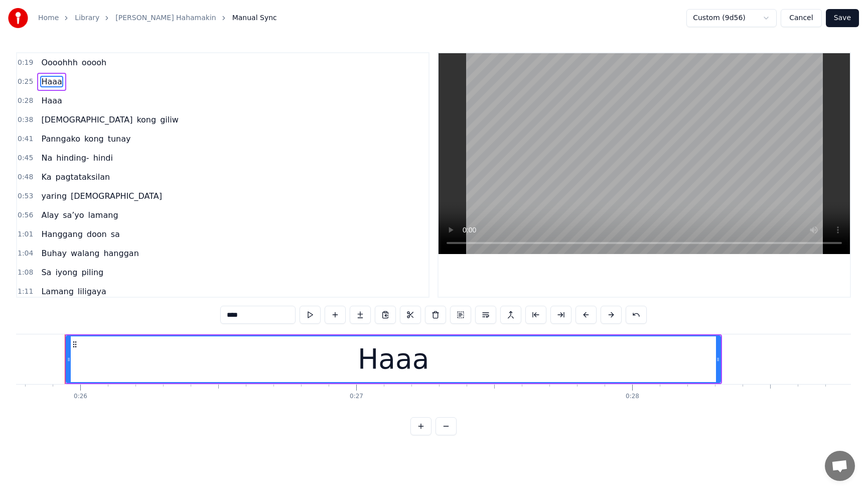
scroll to position [0, 7110]
drag, startPoint x: 590, startPoint y: 362, endPoint x: 597, endPoint y: 360, distance: 7.2
click at [590, 361] on div "Haaa" at bounding box center [394, 359] width 653 height 46
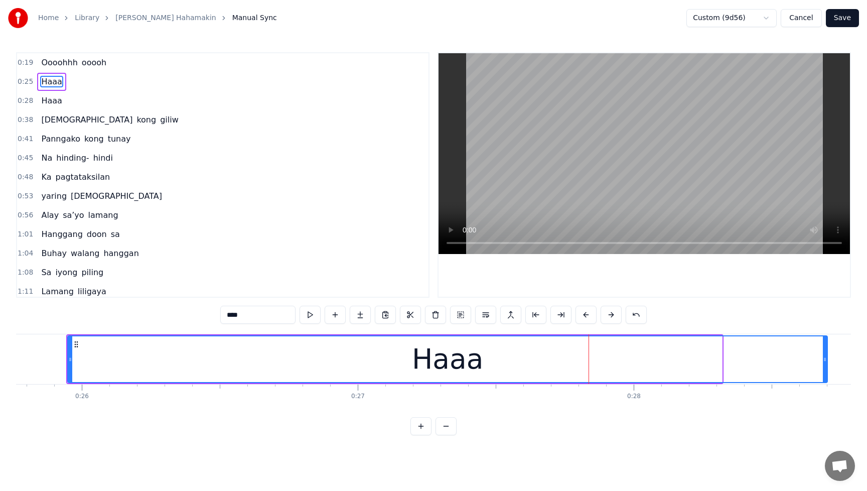
drag, startPoint x: 719, startPoint y: 359, endPoint x: 824, endPoint y: 357, distance: 105.4
click at [824, 357] on icon at bounding box center [825, 359] width 4 height 8
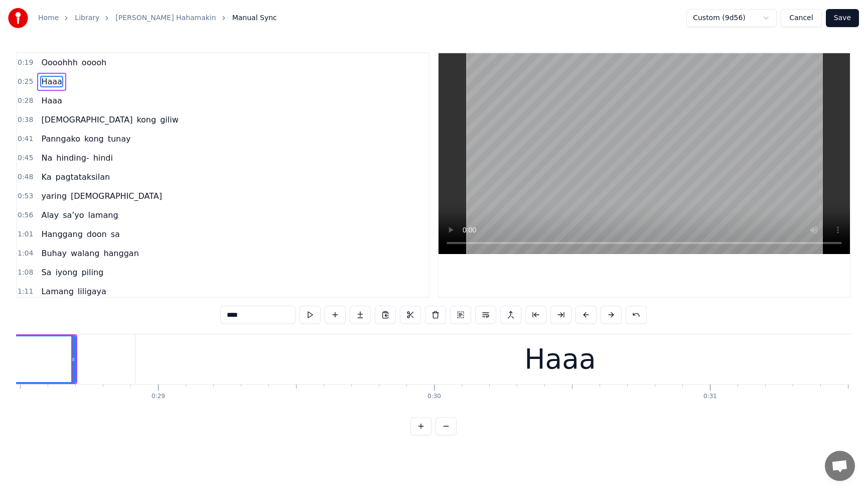
scroll to position [0, 7868]
click at [279, 358] on div "Haaa" at bounding box center [554, 359] width 849 height 50
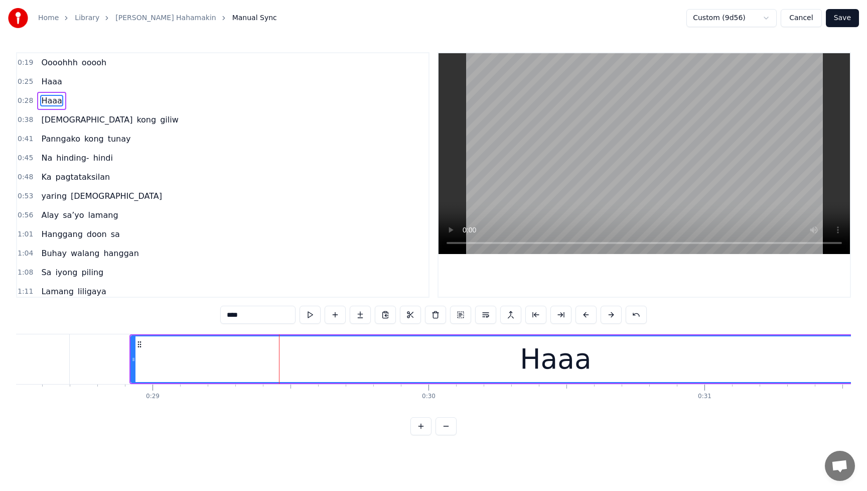
drag, startPoint x: 48, startPoint y: 362, endPoint x: 55, endPoint y: 360, distance: 6.7
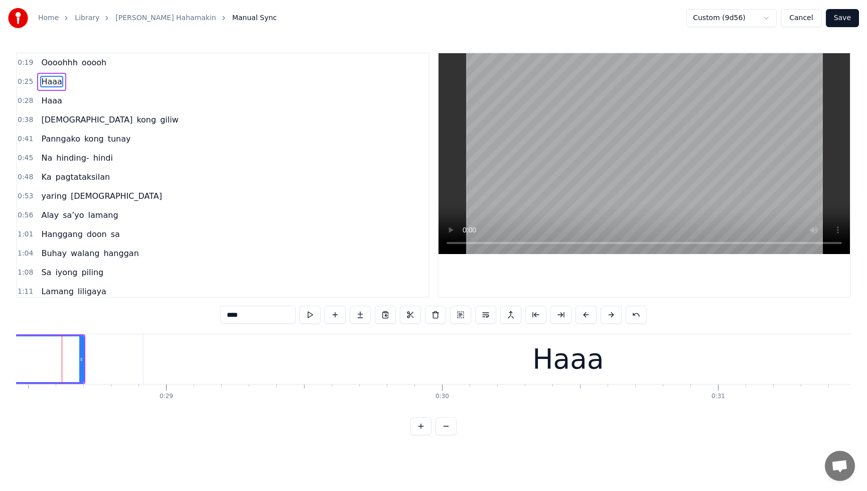
scroll to position [0, 7849]
drag, startPoint x: 85, startPoint y: 360, endPoint x: 115, endPoint y: 361, distance: 29.6
click at [115, 361] on icon at bounding box center [115, 359] width 4 height 8
click at [177, 353] on div "Haaa" at bounding box center [572, 359] width 849 height 50
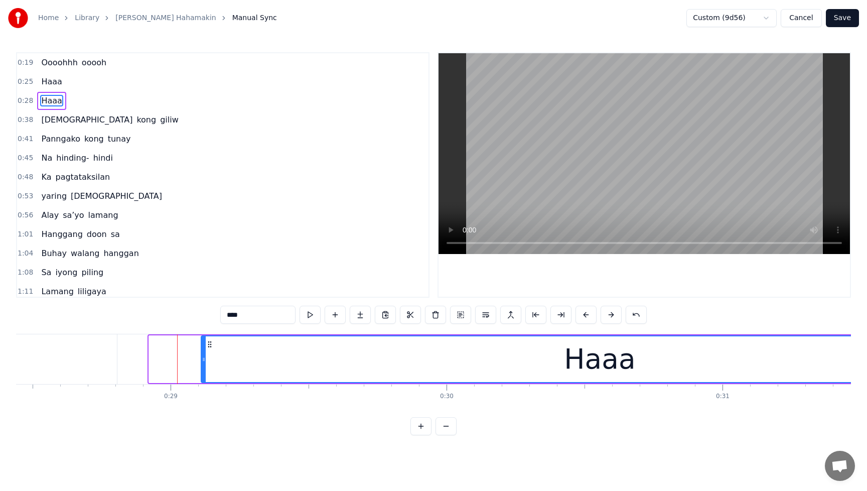
drag, startPoint x: 150, startPoint y: 361, endPoint x: 202, endPoint y: 362, distance: 52.2
click at [202, 362] on icon at bounding box center [204, 359] width 4 height 8
click at [46, 81] on span "Haaa" at bounding box center [51, 82] width 23 height 12
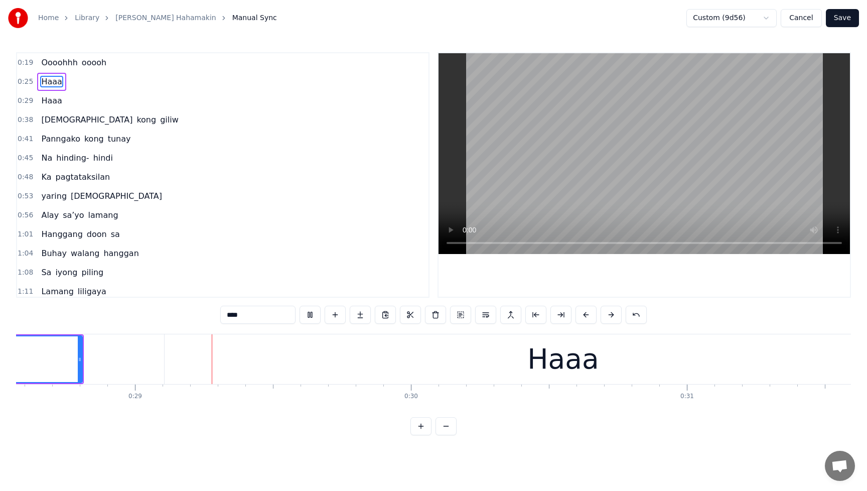
scroll to position [0, 7889]
drag, startPoint x: 314, startPoint y: 316, endPoint x: 296, endPoint y: 332, distance: 23.8
click at [314, 316] on button at bounding box center [310, 315] width 21 height 18
click at [243, 372] on div "Haaa" at bounding box center [559, 359] width 797 height 50
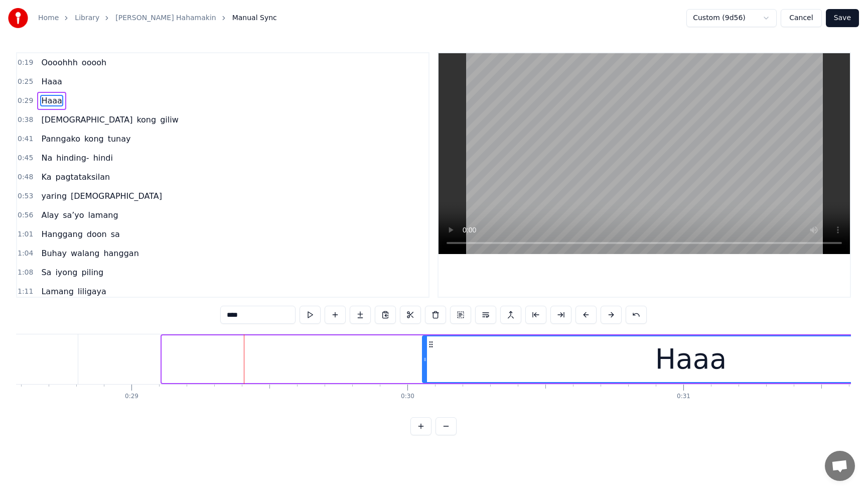
drag, startPoint x: 164, startPoint y: 360, endPoint x: 425, endPoint y: 362, distance: 260.5
click at [425, 362] on icon at bounding box center [425, 359] width 4 height 8
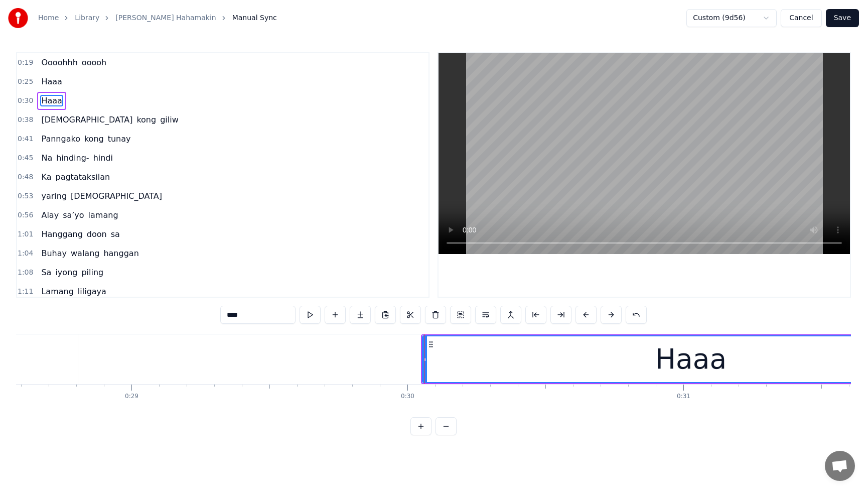
click at [50, 82] on span "Haaa" at bounding box center [51, 82] width 23 height 12
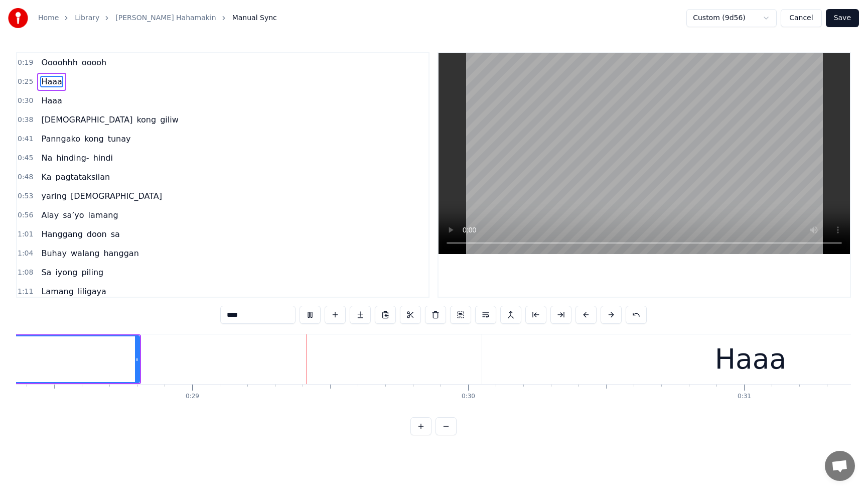
scroll to position [0, 7894]
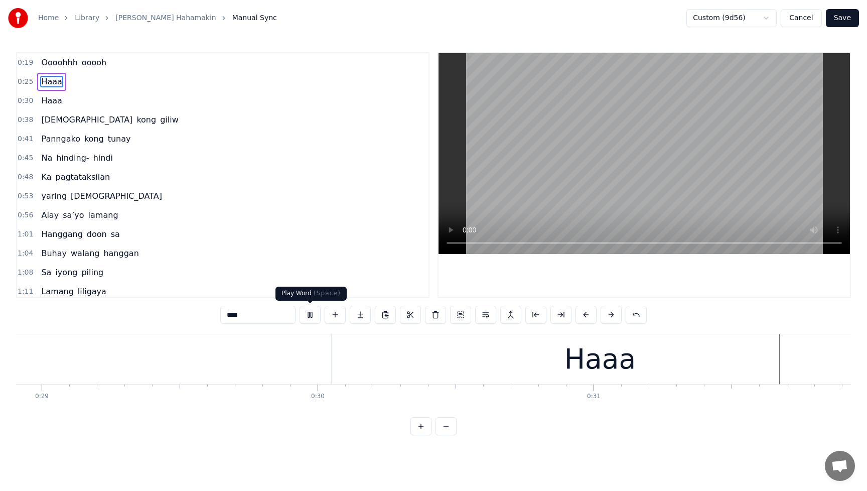
click at [305, 316] on button at bounding box center [310, 315] width 21 height 18
click at [55, 104] on span "Haaa" at bounding box center [51, 101] width 23 height 12
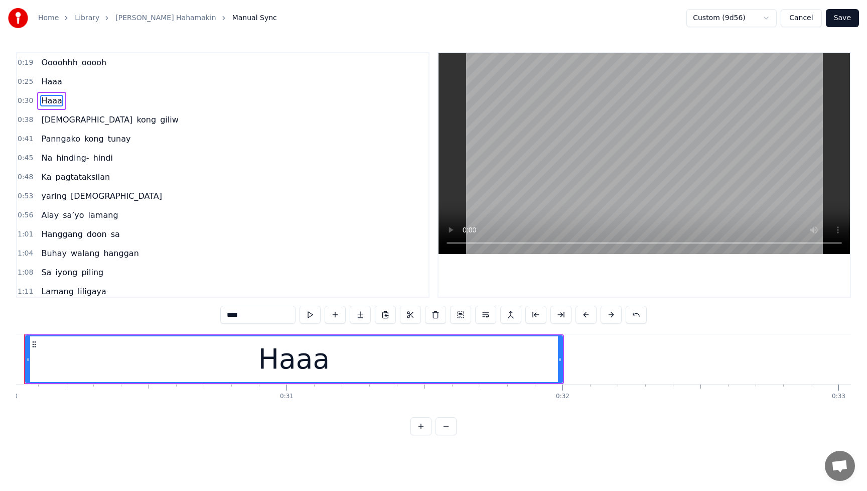
scroll to position [0, 8243]
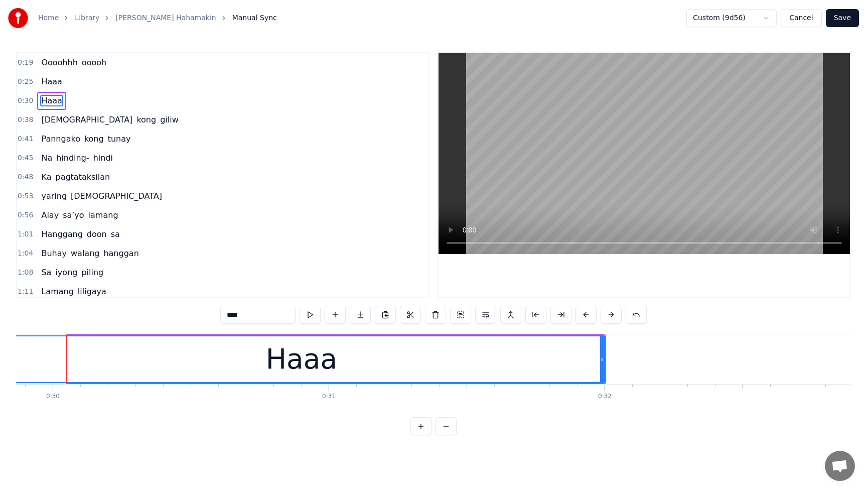
drag, startPoint x: 69, startPoint y: 361, endPoint x: 0, endPoint y: 366, distance: 69.5
click at [0, 366] on div "Home Library Kahit Libong Dusa'y Hahamakin Manual Sync Custom (9d56) Cancel Sav…" at bounding box center [433, 217] width 867 height 435
click at [54, 80] on span "Haaa" at bounding box center [51, 82] width 23 height 12
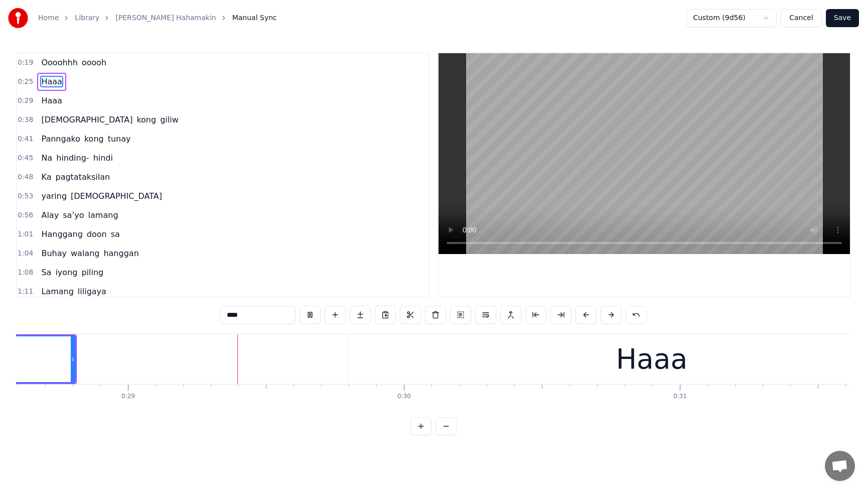
scroll to position [0, 7896]
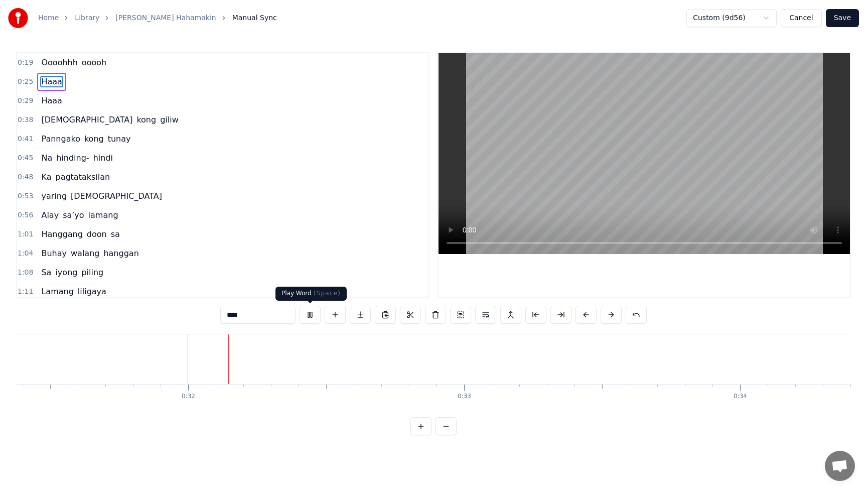
click at [307, 317] on button at bounding box center [310, 315] width 21 height 18
click at [54, 102] on span "Haaa" at bounding box center [51, 101] width 23 height 12
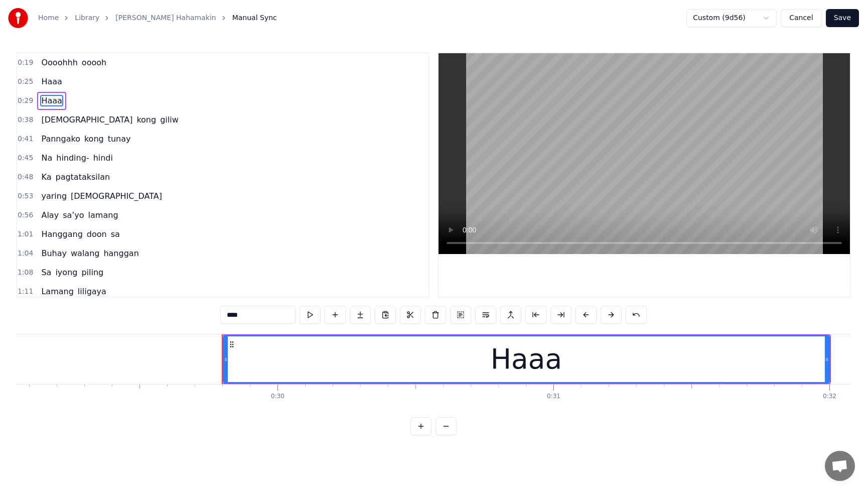
scroll to position [0, 7818]
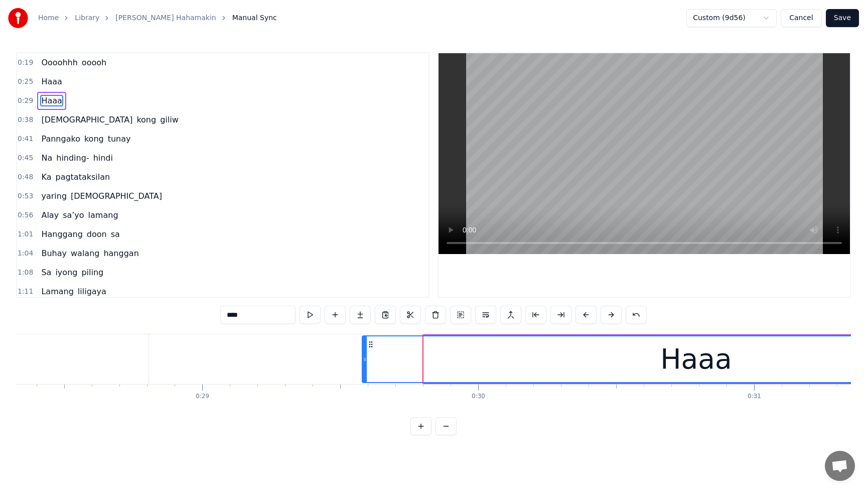
drag, startPoint x: 425, startPoint y: 359, endPoint x: 363, endPoint y: 362, distance: 61.8
click at [363, 362] on icon at bounding box center [365, 359] width 4 height 8
click at [56, 84] on span "Haaa" at bounding box center [51, 82] width 23 height 12
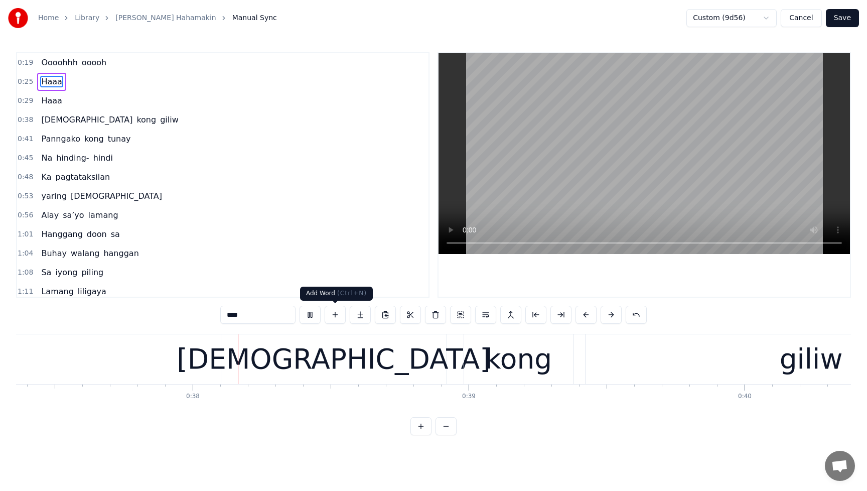
scroll to position [0, 10315]
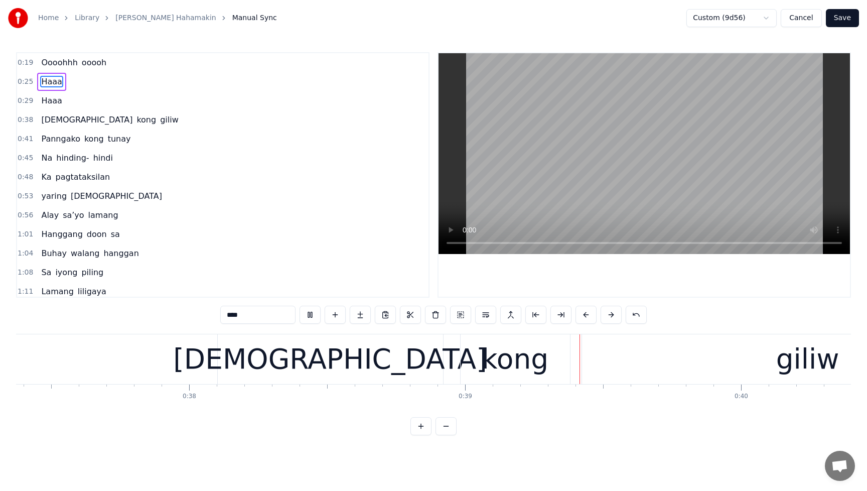
click at [50, 98] on span "Haaa" at bounding box center [51, 101] width 23 height 12
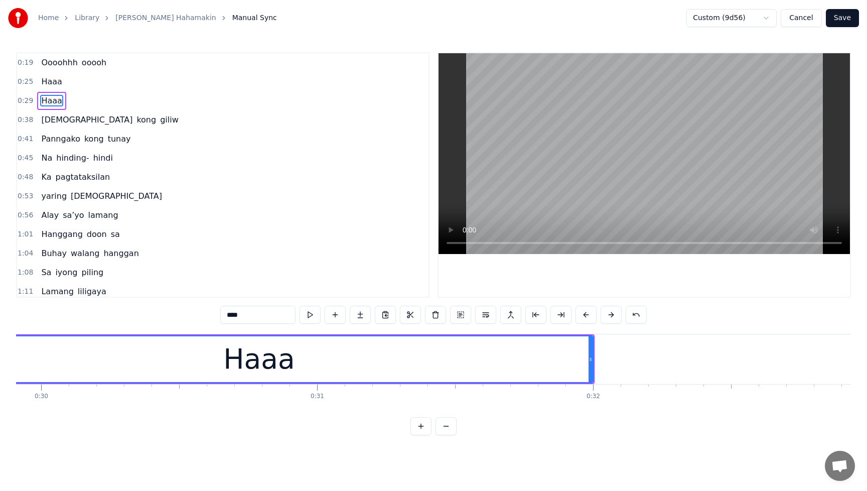
scroll to position [0, 8112]
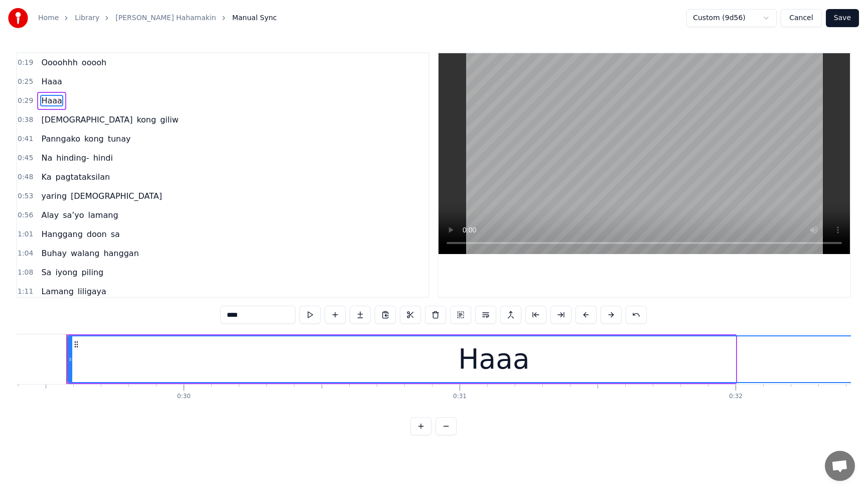
drag, startPoint x: 733, startPoint y: 358, endPoint x: 917, endPoint y: 358, distance: 184.7
click at [867, 358] on html "Home Library Kahit Libong Dusa'y Hahamakin Manual Sync Custom (9d56) Cancel Sav…" at bounding box center [433, 225] width 867 height 451
drag, startPoint x: 57, startPoint y: 86, endPoint x: 63, endPoint y: 85, distance: 6.6
click at [57, 86] on span "Haaa" at bounding box center [51, 82] width 23 height 12
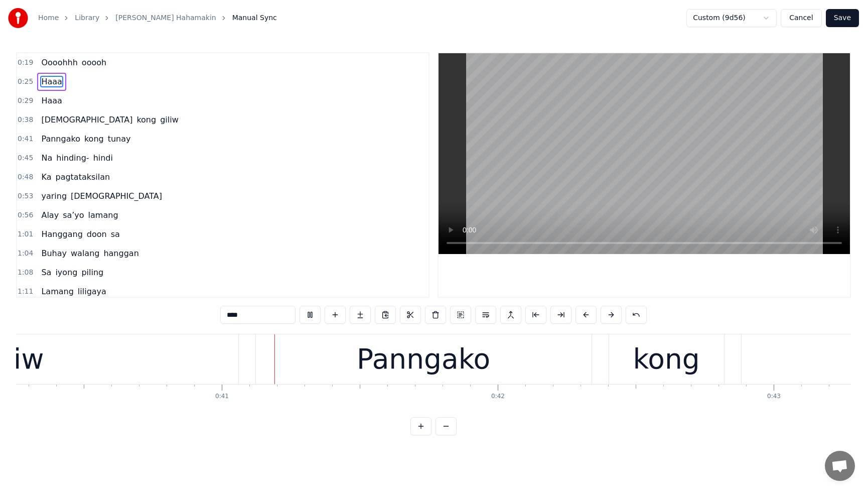
scroll to position [0, 11121]
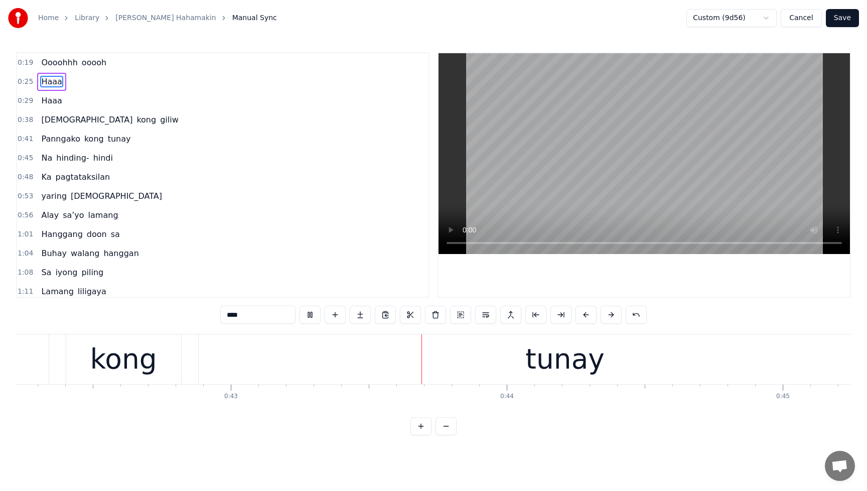
click at [58, 139] on span "Panngako" at bounding box center [60, 139] width 41 height 12
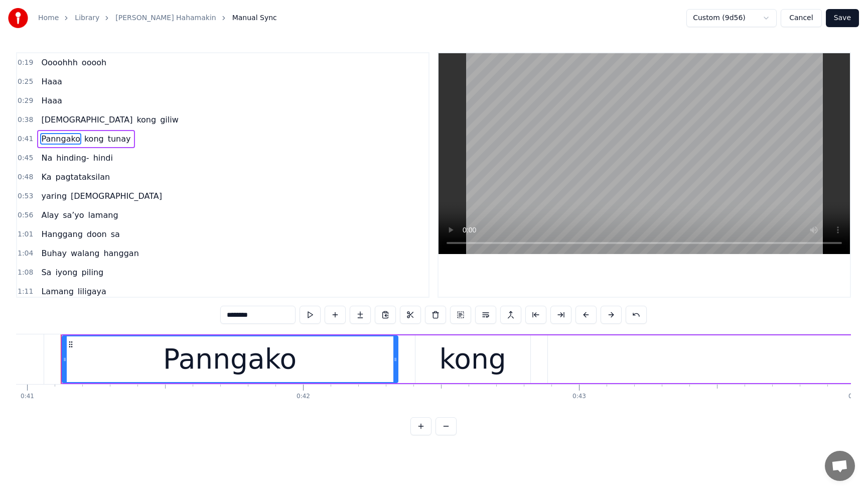
scroll to position [0, 11299]
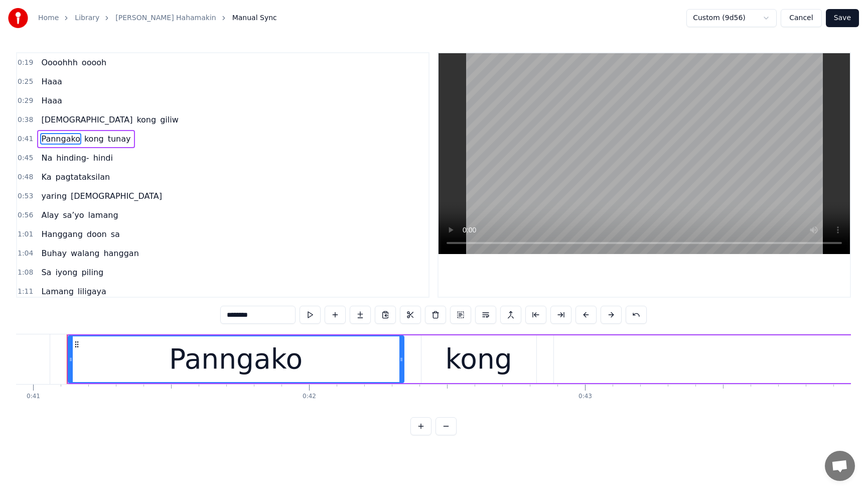
drag, startPoint x: 237, startPoint y: 312, endPoint x: 250, endPoint y: 334, distance: 25.0
click at [237, 313] on input "********" at bounding box center [257, 315] width 75 height 18
type input "*******"
click at [849, 22] on button "Save" at bounding box center [842, 18] width 33 height 18
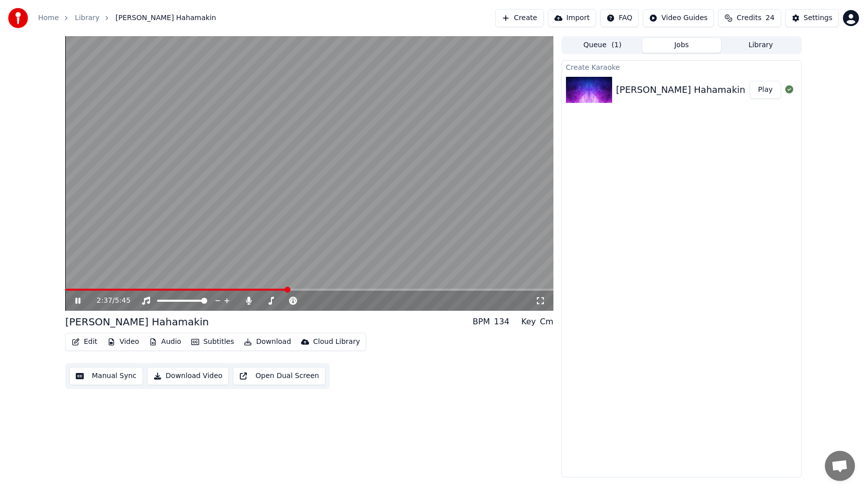
click at [82, 300] on icon at bounding box center [85, 301] width 24 height 8
click at [424, 395] on div "2:37 / 5:45 Kahit Libong Dusa'y Hahamakin BPM 134 Key Cm Edit Video Audio Subti…" at bounding box center [309, 256] width 488 height 441
click at [487, 398] on div "2:37 / 5:45 Kahit Libong Dusa'y Hahamakin BPM 134 Key Cm Edit Video Audio Subti…" at bounding box center [309, 256] width 488 height 441
click at [85, 341] on button "Edit" at bounding box center [85, 342] width 34 height 14
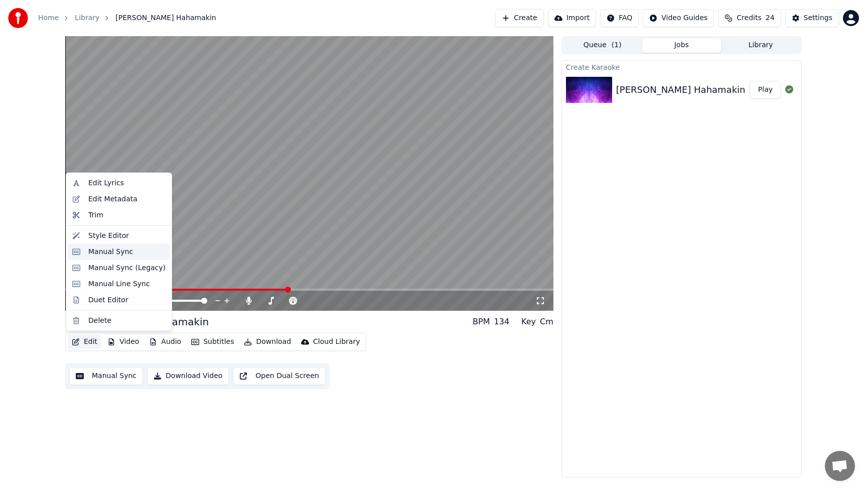
click at [107, 256] on div "Manual Sync" at bounding box center [118, 251] width 101 height 16
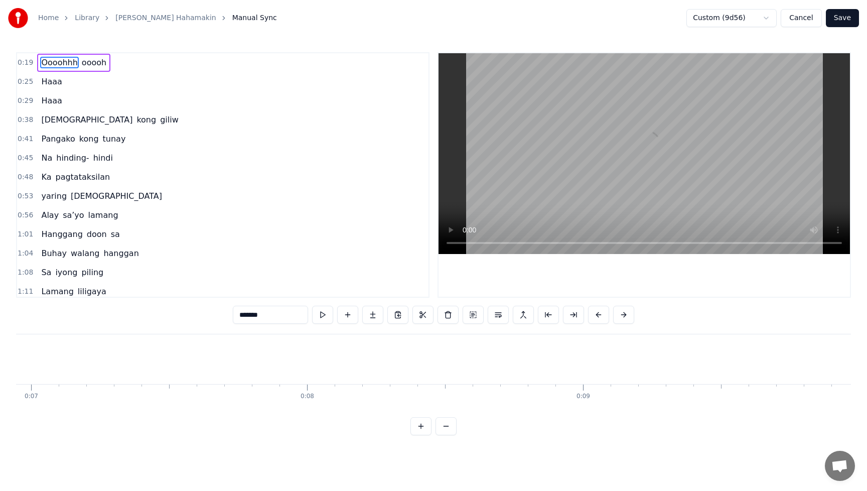
scroll to position [0, 5216]
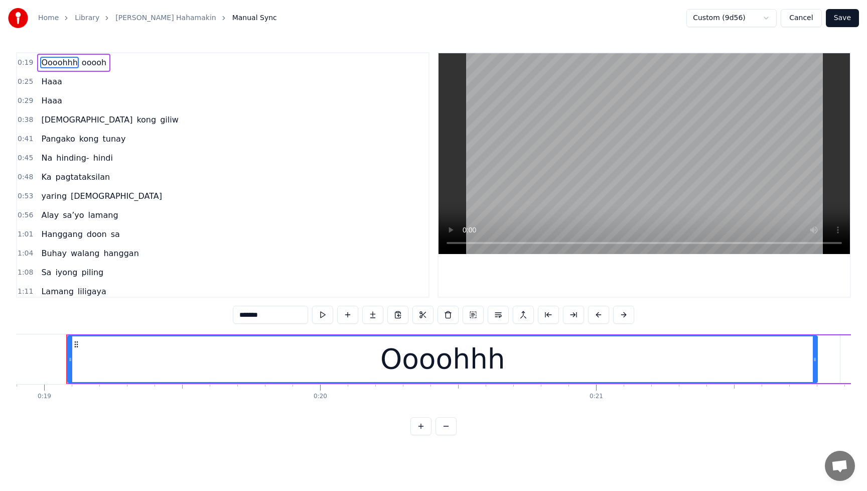
click at [93, 62] on span "ooooh" at bounding box center [94, 63] width 27 height 12
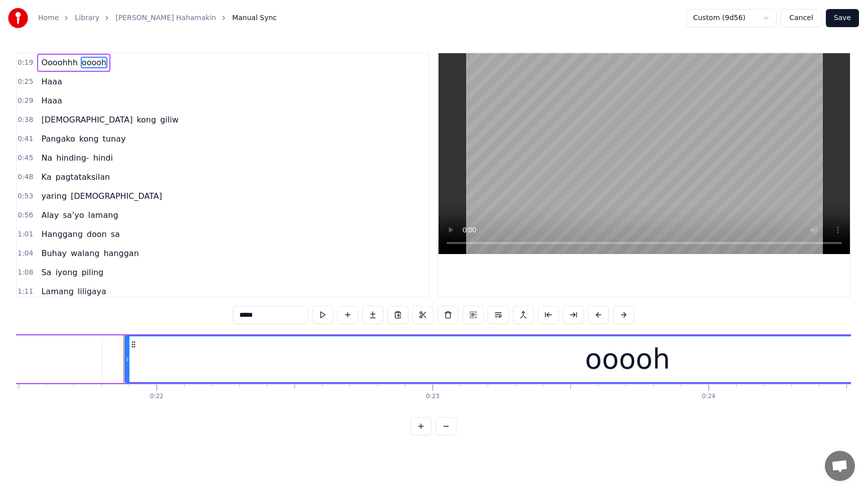
scroll to position [0, 5989]
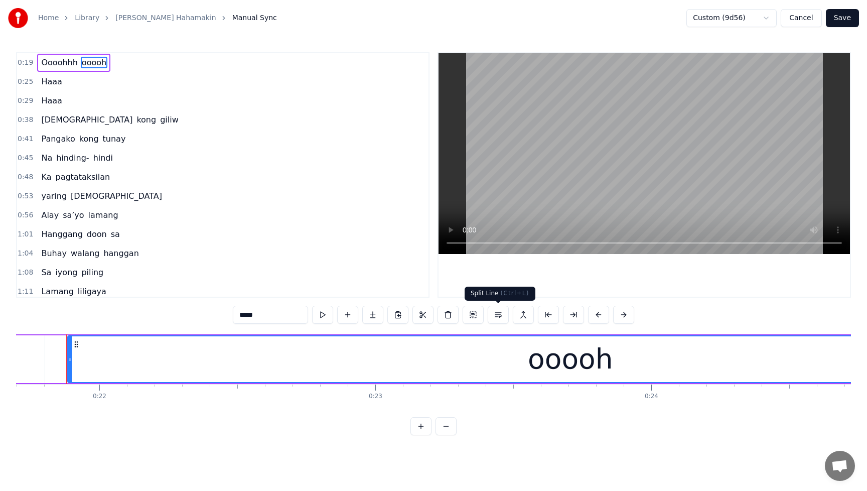
click at [498, 316] on button at bounding box center [498, 315] width 21 height 18
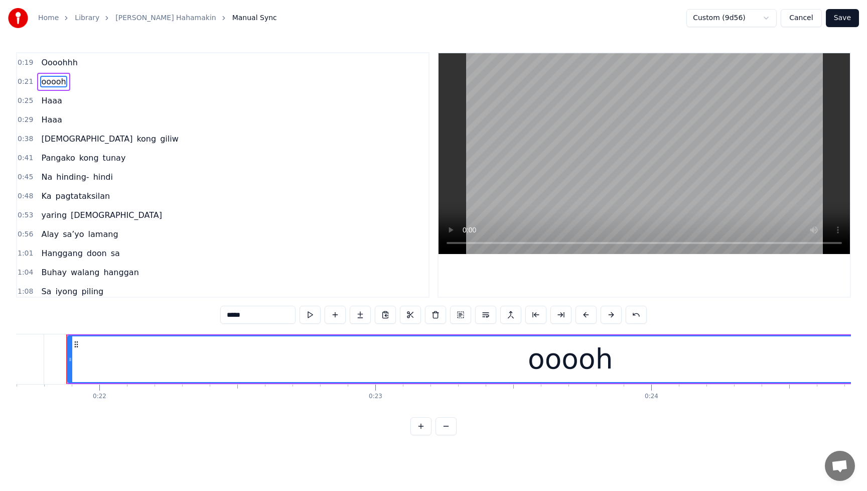
click at [54, 61] on span "Oooohhh" at bounding box center [59, 63] width 38 height 12
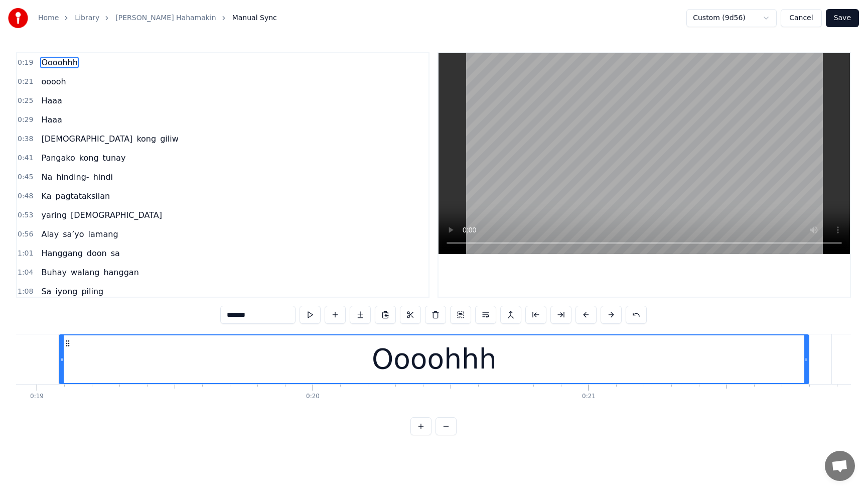
scroll to position [0, 5216]
click at [243, 318] on input "*******" at bounding box center [257, 315] width 75 height 18
click at [53, 86] on span "ooooh" at bounding box center [53, 82] width 27 height 12
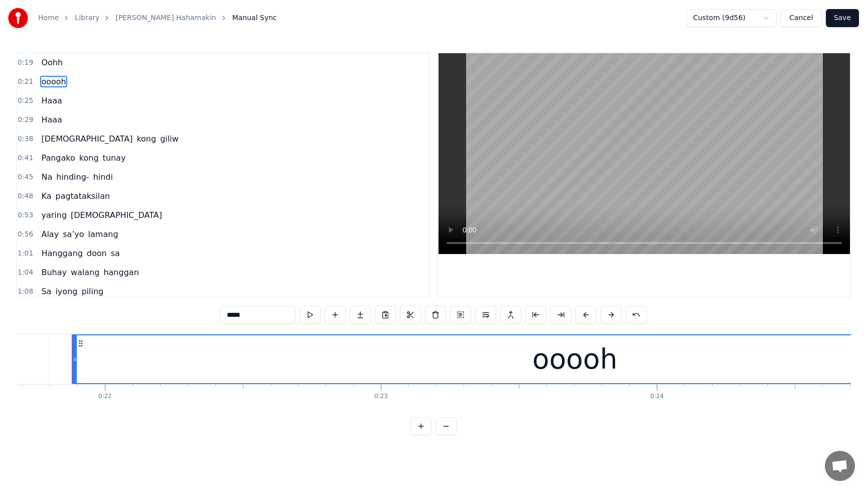
scroll to position [0, 5989]
click at [239, 319] on input "*****" at bounding box center [257, 315] width 75 height 18
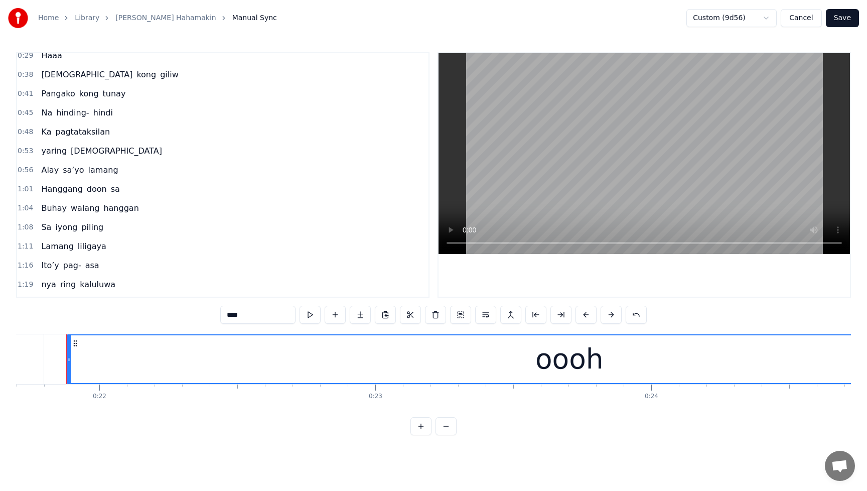
scroll to position [69, 0]
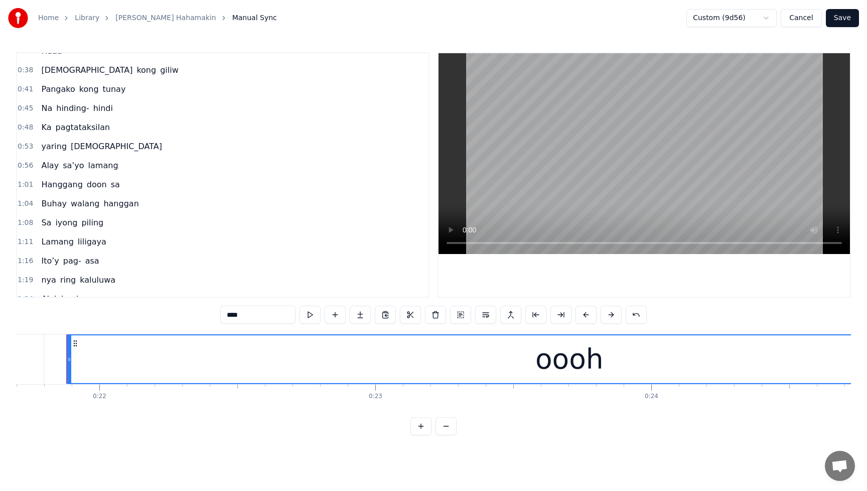
click at [52, 151] on span "yaring" at bounding box center [54, 147] width 28 height 12
type input "******"
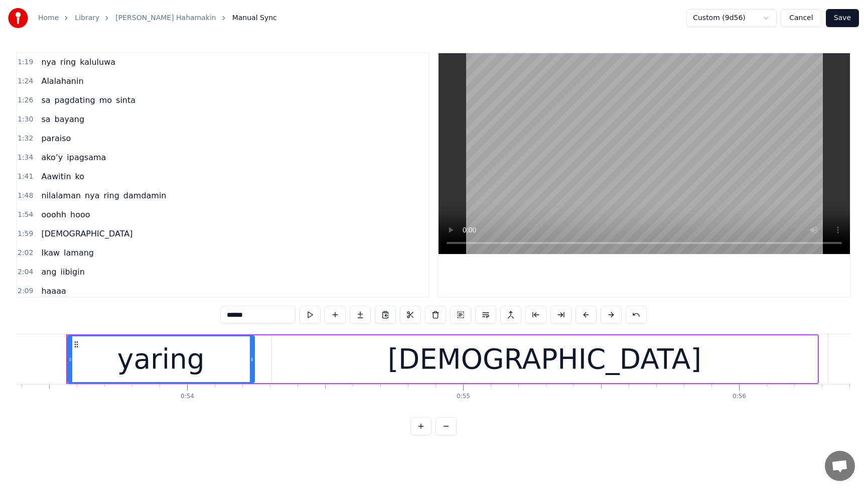
scroll to position [287, 0]
